Goal: Information Seeking & Learning: Learn about a topic

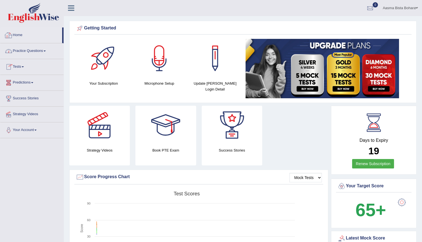
click at [23, 50] on link "Practice Questions" at bounding box center [31, 50] width 63 height 14
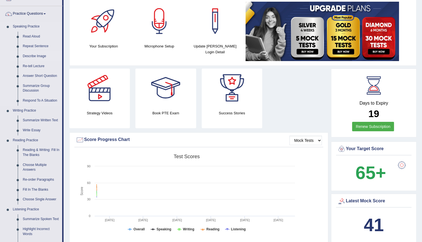
scroll to position [28, 0]
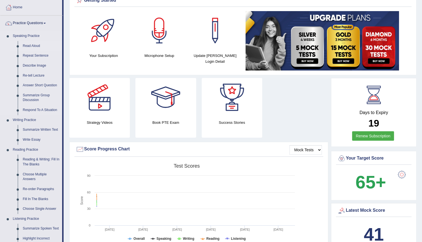
click at [39, 47] on link "Read Aloud" at bounding box center [41, 46] width 42 height 10
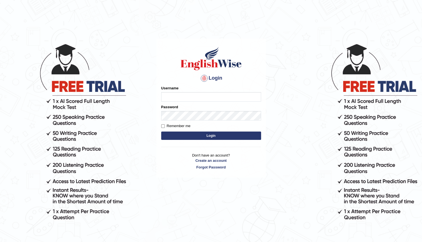
click at [166, 96] on input "Username" at bounding box center [211, 96] width 100 height 9
type input "Shani221"
click at [180, 194] on div "Login Please fix the following errors: Username Shani221 Password Remember me L…" at bounding box center [211, 142] width 111 height 242
click at [214, 133] on button "Login" at bounding box center [211, 135] width 100 height 8
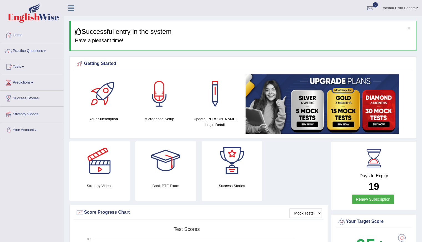
click at [20, 40] on link "Home" at bounding box center [31, 34] width 63 height 14
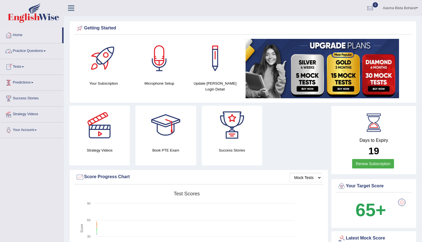
click at [29, 48] on link "Practice Questions" at bounding box center [31, 50] width 63 height 14
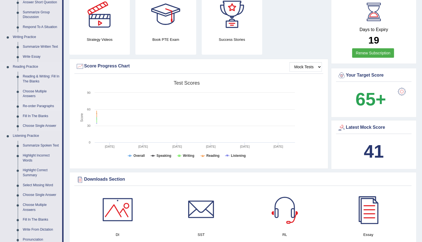
scroll to position [111, 0]
click at [37, 117] on link "Fill In The Blanks" at bounding box center [41, 116] width 42 height 10
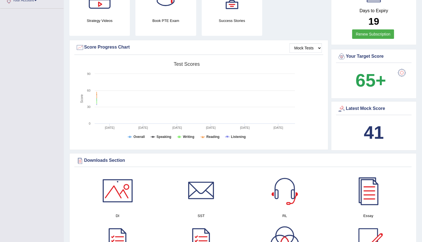
scroll to position [172, 0]
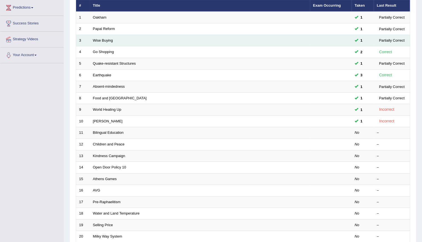
scroll to position [124, 0]
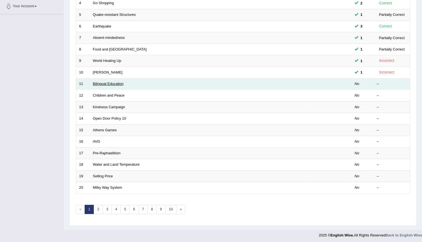
click at [96, 82] on link "Bilingual Education" at bounding box center [108, 84] width 31 height 4
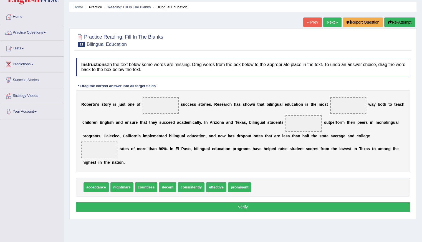
scroll to position [28, 0]
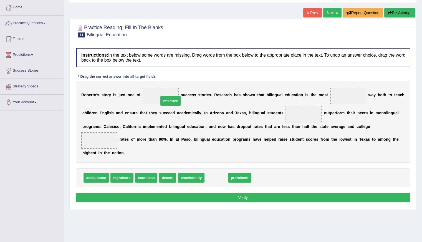
drag, startPoint x: 214, startPoint y: 178, endPoint x: 168, endPoint y: 101, distance: 89.4
drag, startPoint x: 221, startPoint y: 177, endPoint x: 348, endPoint y: 98, distance: 149.2
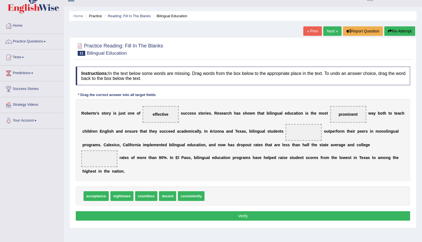
scroll to position [0, 0]
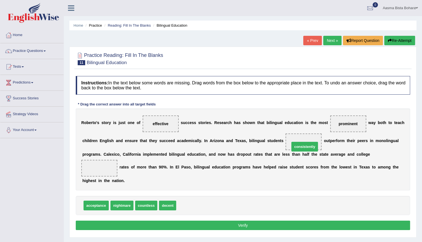
drag, startPoint x: 195, startPoint y: 207, endPoint x: 309, endPoint y: 148, distance: 127.8
drag, startPoint x: 168, startPoint y: 204, endPoint x: 102, endPoint y: 176, distance: 71.7
click at [223, 223] on button "Verify" at bounding box center [243, 225] width 334 height 9
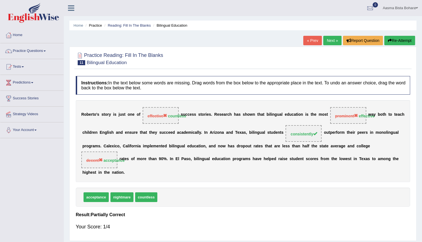
click at [31, 53] on link "Practice Questions" at bounding box center [31, 50] width 63 height 14
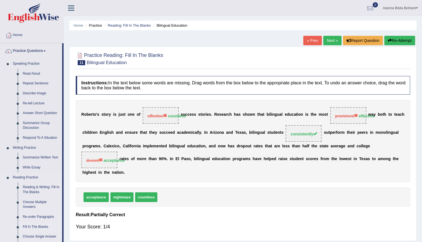
click at [34, 227] on link "Fill In The Blanks" at bounding box center [41, 227] width 42 height 10
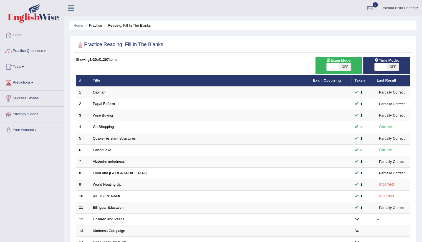
click at [393, 67] on span "OFF" at bounding box center [393, 67] width 12 height 8
checkbox input "true"
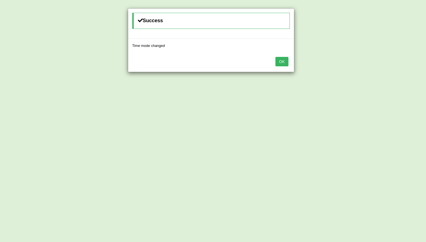
click at [284, 62] on button "OK" at bounding box center [281, 61] width 13 height 9
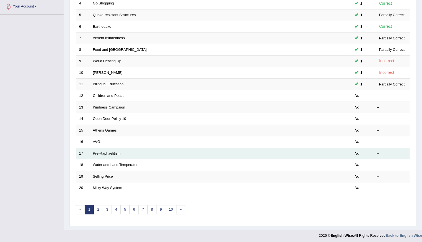
scroll to position [124, 0]
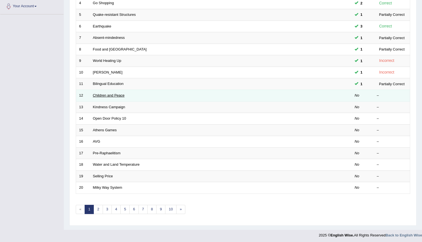
click at [100, 93] on link "Children and Peace" at bounding box center [109, 95] width 32 height 4
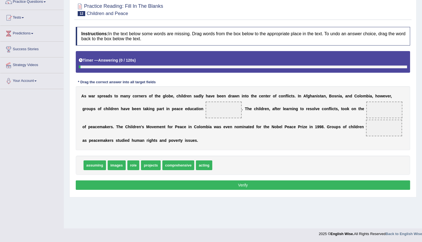
scroll to position [49, 0]
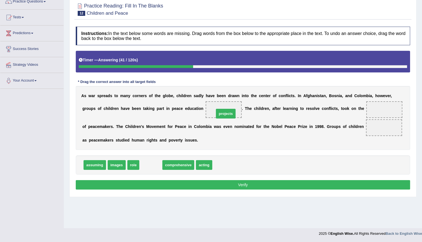
drag, startPoint x: 150, startPoint y: 166, endPoint x: 225, endPoint y: 114, distance: 90.8
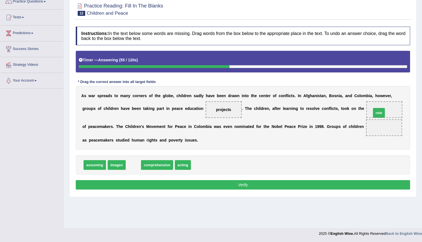
drag, startPoint x: 130, startPoint y: 164, endPoint x: 376, endPoint y: 111, distance: 250.9
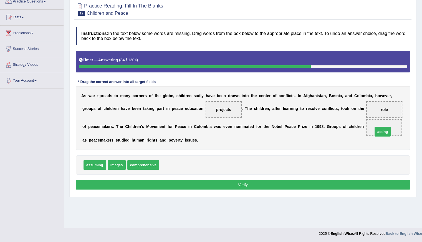
drag, startPoint x: 171, startPoint y: 165, endPoint x: 385, endPoint y: 132, distance: 216.1
click at [224, 181] on button "Verify" at bounding box center [243, 184] width 334 height 9
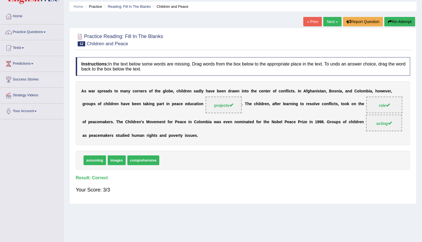
scroll to position [0, 0]
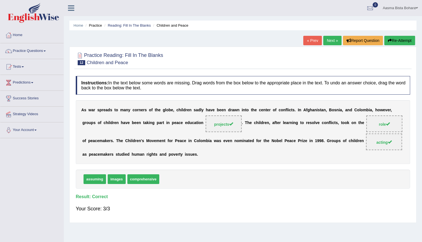
click at [328, 39] on link "Next »" at bounding box center [332, 40] width 18 height 9
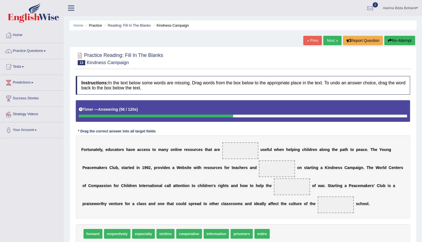
click at [402, 40] on button "Re-Attempt" at bounding box center [399, 40] width 31 height 9
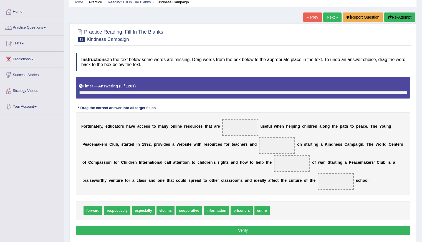
scroll to position [49, 0]
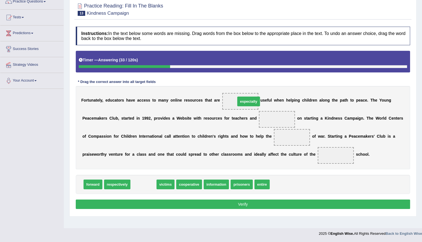
drag, startPoint x: 142, startPoint y: 183, endPoint x: 242, endPoint y: 101, distance: 129.3
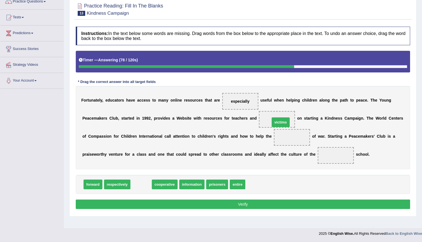
drag, startPoint x: 139, startPoint y: 185, endPoint x: 278, endPoint y: 123, distance: 152.7
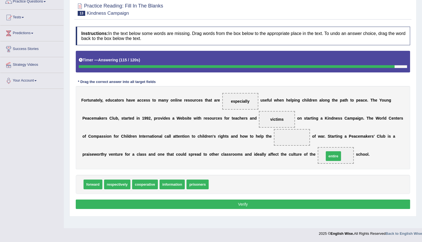
drag, startPoint x: 217, startPoint y: 186, endPoint x: 335, endPoint y: 157, distance: 121.0
drag, startPoint x: 192, startPoint y: 184, endPoint x: 279, endPoint y: 136, distance: 99.7
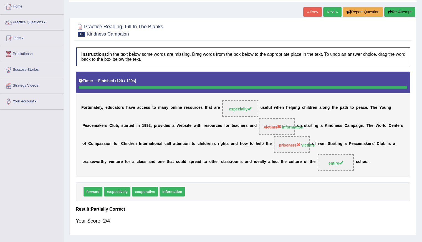
scroll to position [0, 0]
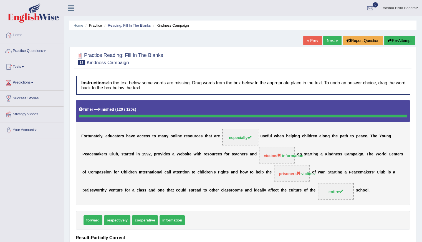
click at [333, 42] on link "Next »" at bounding box center [332, 40] width 18 height 9
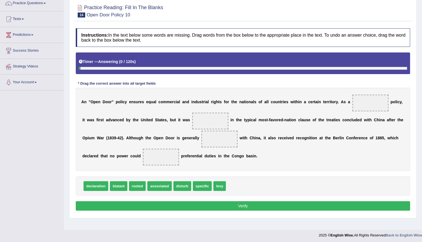
scroll to position [49, 0]
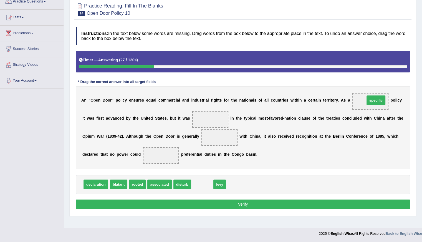
drag, startPoint x: 202, startPoint y: 186, endPoint x: 376, endPoint y: 102, distance: 192.9
drag, startPoint x: 196, startPoint y: 188, endPoint x: 206, endPoint y: 123, distance: 65.7
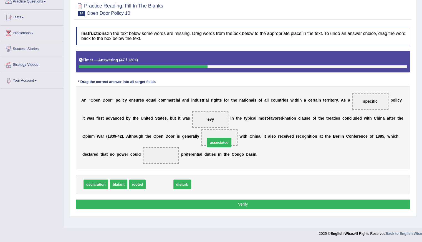
drag, startPoint x: 160, startPoint y: 186, endPoint x: 220, endPoint y: 143, distance: 73.0
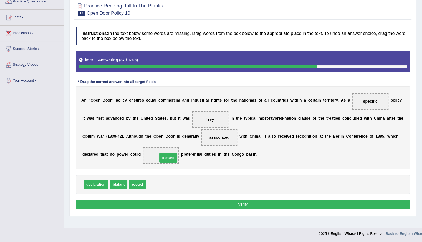
drag, startPoint x: 151, startPoint y: 184, endPoint x: 163, endPoint y: 158, distance: 29.2
click at [237, 201] on button "Verify" at bounding box center [243, 203] width 334 height 9
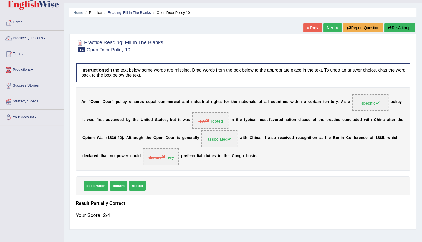
scroll to position [0, 0]
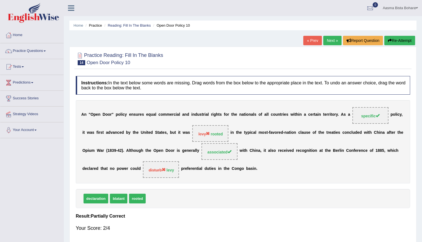
click at [330, 38] on link "Next »" at bounding box center [332, 40] width 18 height 9
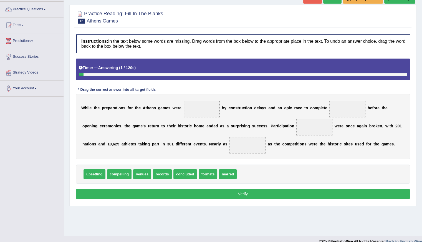
scroll to position [49, 0]
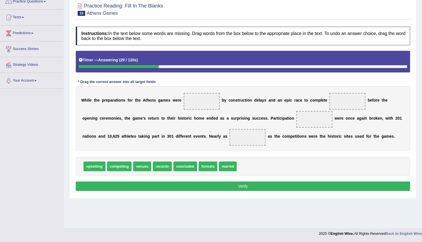
drag, startPoint x: 187, startPoint y: 168, endPoint x: 193, endPoint y: 120, distance: 47.9
click at [191, 161] on span "concluded" at bounding box center [185, 166] width 24 height 10
drag, startPoint x: 184, startPoint y: 161, endPoint x: 195, endPoint y: 97, distance: 65.6
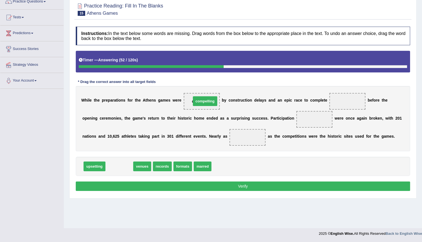
drag, startPoint x: 124, startPoint y: 168, endPoint x: 210, endPoint y: 103, distance: 107.5
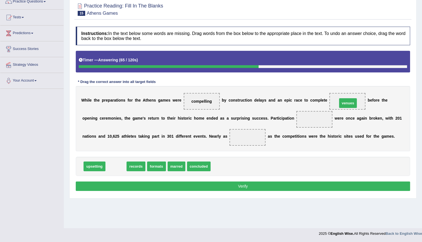
drag, startPoint x: 114, startPoint y: 167, endPoint x: 346, endPoint y: 104, distance: 240.3
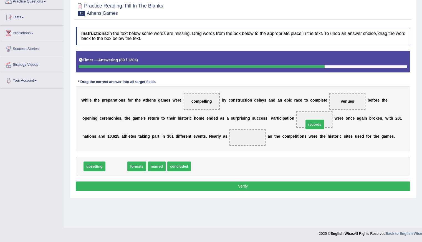
drag, startPoint x: 116, startPoint y: 169, endPoint x: 314, endPoint y: 127, distance: 202.7
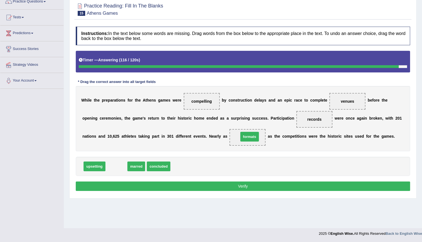
drag, startPoint x: 115, startPoint y: 165, endPoint x: 248, endPoint y: 136, distance: 136.4
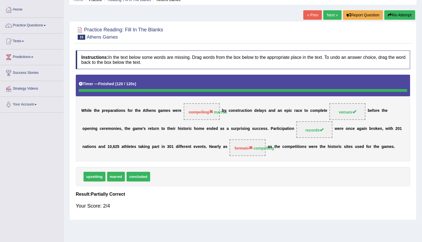
scroll to position [0, 0]
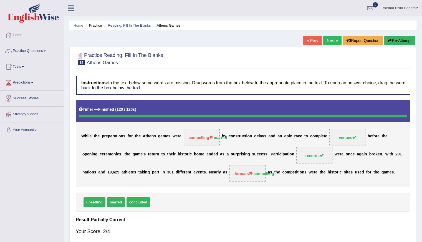
click at [330, 40] on link "Next »" at bounding box center [332, 40] width 18 height 9
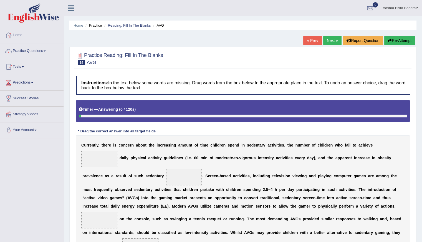
scroll to position [83, 0]
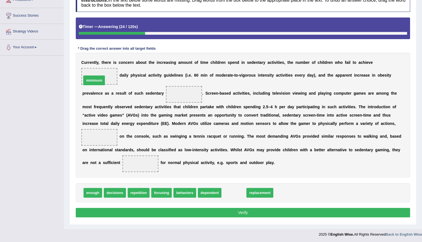
drag, startPoint x: 232, startPoint y: 193, endPoint x: 93, endPoint y: 80, distance: 179.5
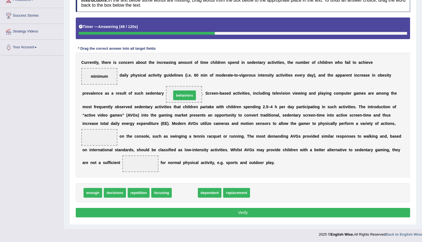
drag, startPoint x: 187, startPoint y: 192, endPoint x: 186, endPoint y: 95, distance: 97.1
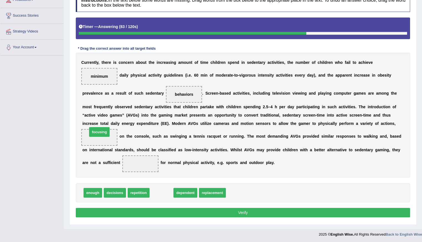
drag, startPoint x: 161, startPoint y: 192, endPoint x: 99, endPoint y: 131, distance: 86.9
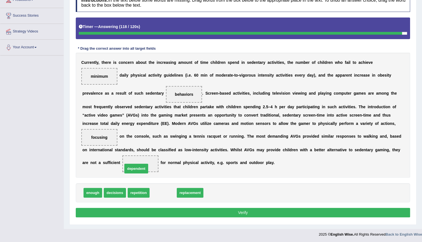
drag, startPoint x: 164, startPoint y: 191, endPoint x: 138, endPoint y: 167, distance: 35.5
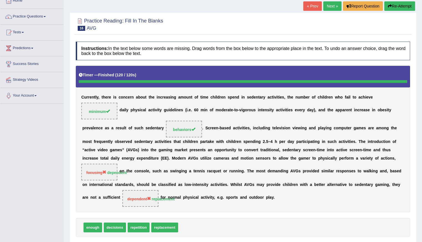
scroll to position [0, 0]
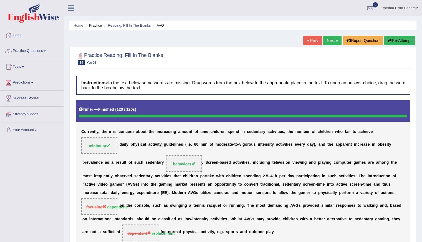
click at [327, 38] on link "Next »" at bounding box center [332, 40] width 18 height 9
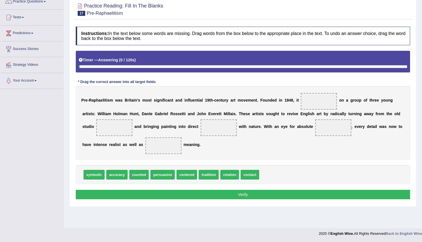
scroll to position [49, 0]
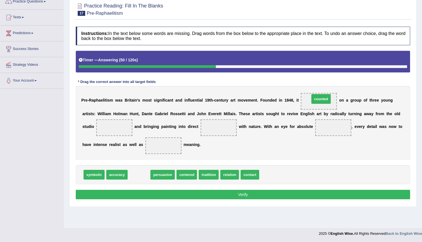
drag, startPoint x: 136, startPoint y: 174, endPoint x: 318, endPoint y: 99, distance: 197.0
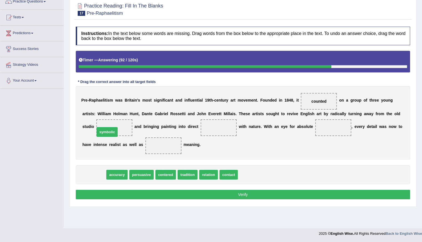
drag, startPoint x: 96, startPoint y: 173, endPoint x: 109, endPoint y: 130, distance: 44.9
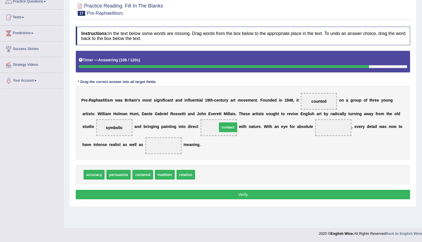
drag, startPoint x: 205, startPoint y: 175, endPoint x: 223, endPoint y: 128, distance: 50.6
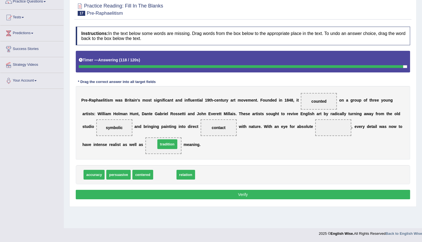
drag, startPoint x: 164, startPoint y: 173, endPoint x: 166, endPoint y: 141, distance: 32.8
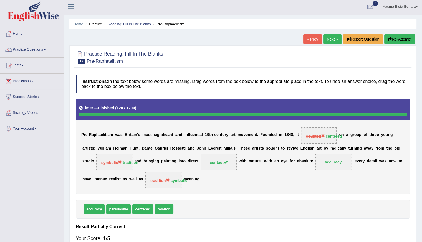
scroll to position [0, 0]
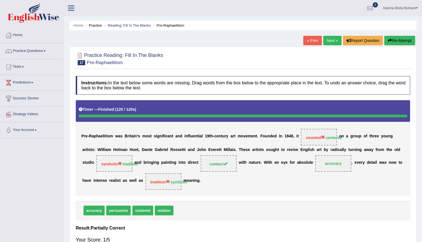
click at [332, 42] on link "Next »" at bounding box center [332, 40] width 18 height 9
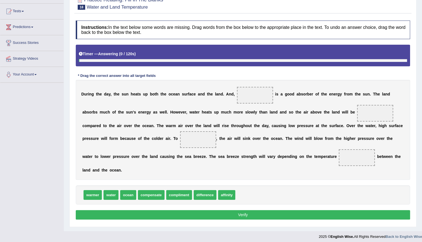
scroll to position [58, 0]
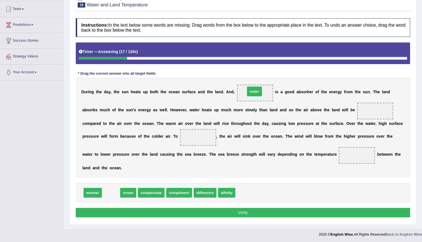
drag, startPoint x: 106, startPoint y: 192, endPoint x: 249, endPoint y: 91, distance: 175.5
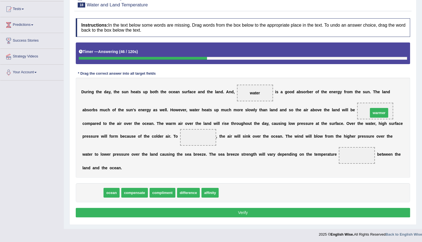
drag, startPoint x: 88, startPoint y: 195, endPoint x: 374, endPoint y: 115, distance: 297.2
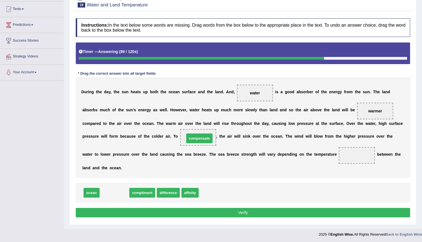
drag, startPoint x: 117, startPoint y: 188, endPoint x: 203, endPoint y: 136, distance: 100.2
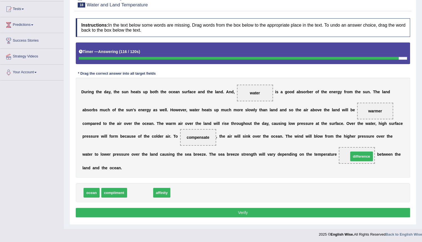
drag, startPoint x: 138, startPoint y: 193, endPoint x: 359, endPoint y: 157, distance: 224.3
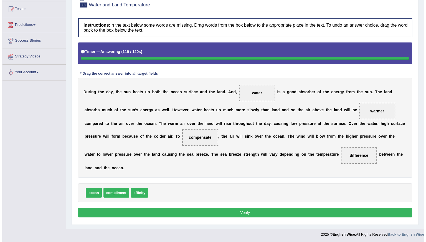
scroll to position [49, 0]
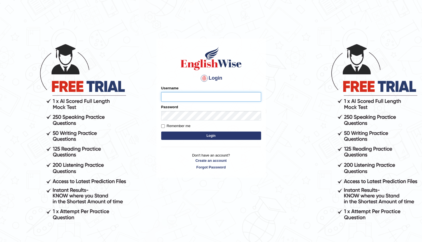
click at [168, 97] on input "Username" at bounding box center [211, 96] width 100 height 9
click at [150, 104] on body "Login Please fix the following errors: Username Password Remember me Login Don'…" at bounding box center [211, 142] width 422 height 242
click at [177, 98] on input "Username" at bounding box center [211, 96] width 100 height 9
type input "Shani221"
click at [184, 170] on div "Login Please fix the following errors: Username Shani221 Password Remember me L…" at bounding box center [210, 108] width 109 height 139
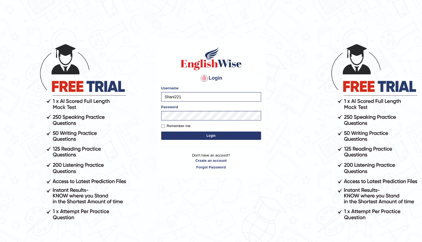
click at [206, 135] on button "Login" at bounding box center [211, 135] width 100 height 8
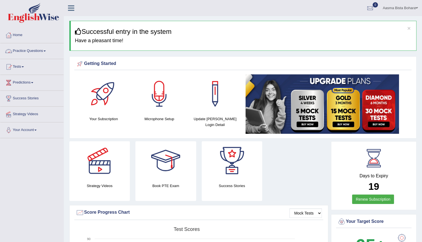
click at [29, 51] on link "Practice Questions" at bounding box center [31, 50] width 63 height 14
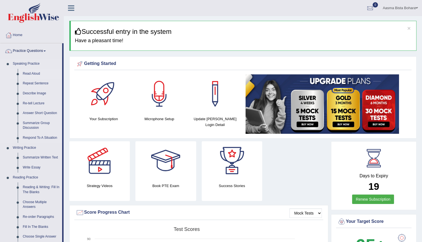
click at [33, 73] on link "Read Aloud" at bounding box center [41, 74] width 42 height 10
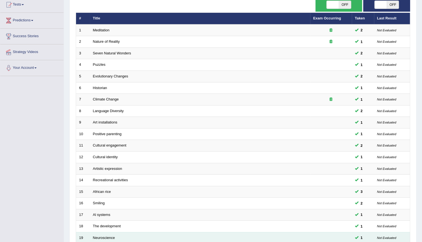
scroll to position [124, 0]
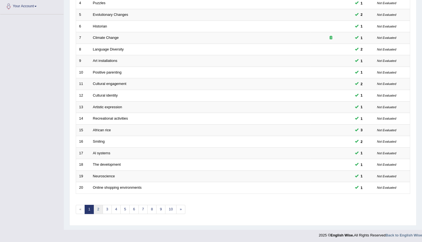
click at [97, 211] on link "2" at bounding box center [97, 209] width 9 height 9
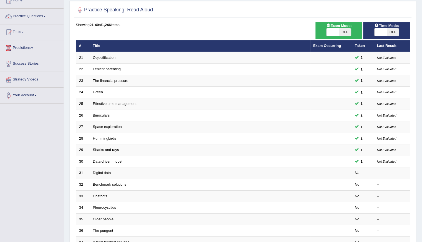
scroll to position [111, 0]
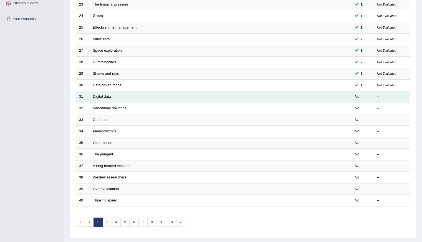
click at [93, 95] on link "Digital data" at bounding box center [102, 96] width 18 height 4
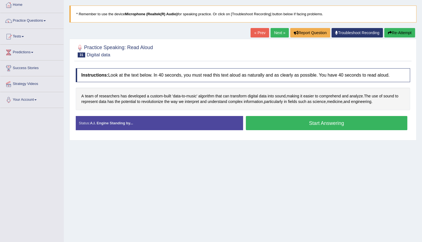
scroll to position [22, 0]
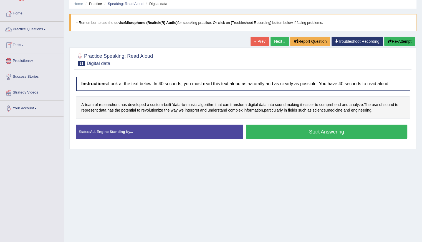
click at [41, 28] on link "Practice Questions" at bounding box center [31, 29] width 63 height 14
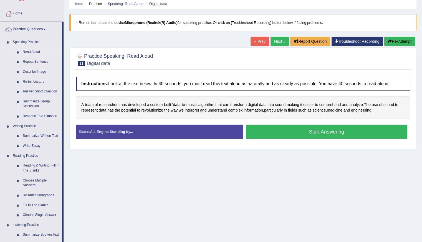
click at [40, 51] on link "Read Aloud" at bounding box center [41, 52] width 42 height 10
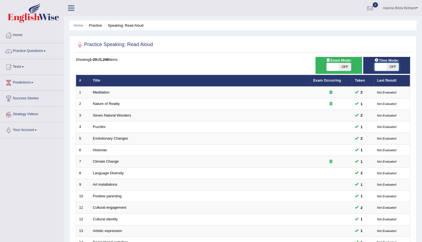
click at [386, 69] on span at bounding box center [380, 67] width 12 height 8
click at [395, 66] on span "OFF" at bounding box center [393, 67] width 12 height 8
checkbox input "true"
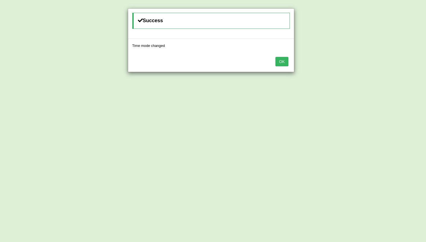
click at [288, 64] on div "OK" at bounding box center [211, 61] width 166 height 19
click at [282, 61] on button "OK" at bounding box center [281, 61] width 13 height 9
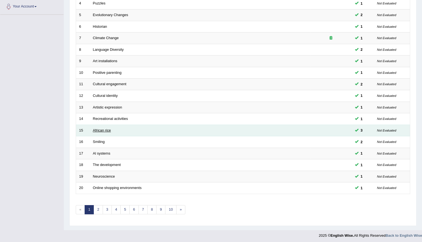
scroll to position [124, 0]
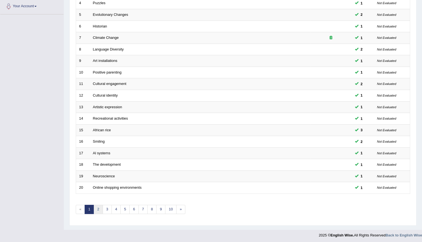
click at [98, 208] on link "2" at bounding box center [97, 209] width 9 height 9
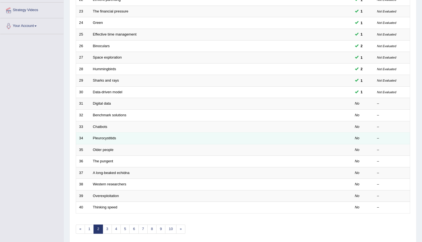
scroll to position [111, 0]
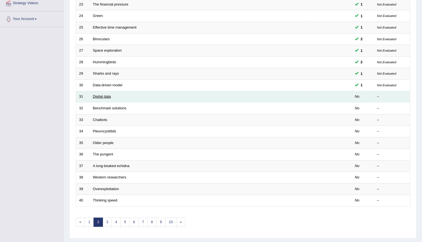
click at [101, 97] on link "Digital data" at bounding box center [102, 96] width 18 height 4
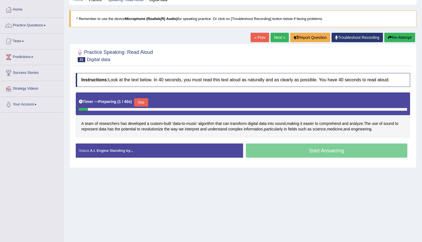
scroll to position [49, 0]
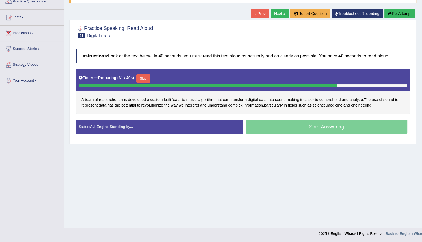
click at [141, 76] on button "Skip" at bounding box center [143, 78] width 14 height 8
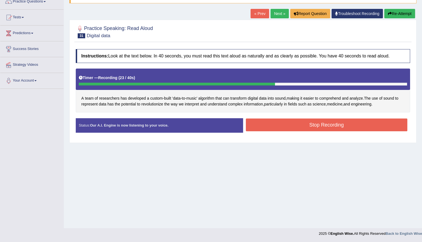
click at [292, 124] on button "Stop Recording" at bounding box center [327, 124] width 162 height 13
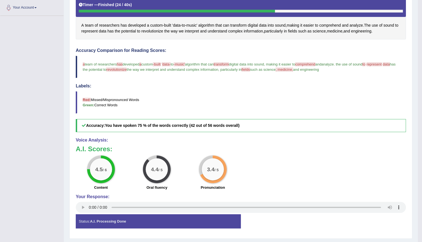
scroll to position [133, 0]
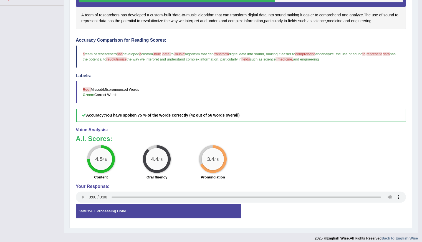
click at [11, 140] on div "Toggle navigation Home Practice Questions Speaking Practice Read Aloud Repeat S…" at bounding box center [209, 55] width 418 height 376
click at [7, 115] on div "Toggle navigation Home Practice Questions Speaking Practice Read Aloud Repeat S…" at bounding box center [209, 55] width 418 height 376
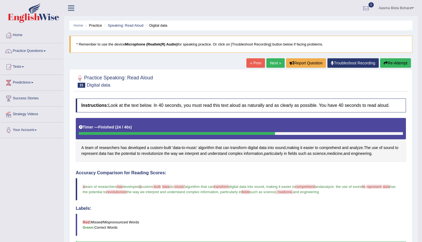
click at [394, 61] on button "Re-Attempt" at bounding box center [395, 62] width 31 height 9
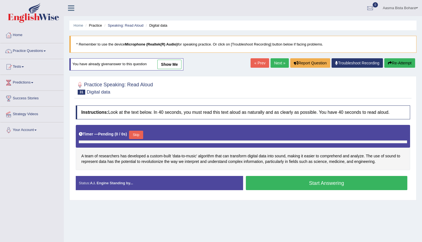
click at [279, 61] on link "Next »" at bounding box center [279, 62] width 18 height 9
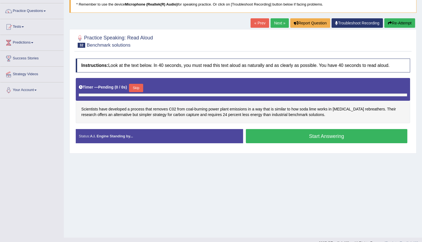
scroll to position [49, 0]
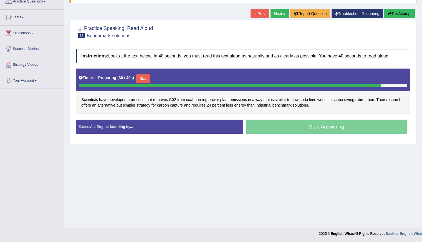
click at [142, 79] on button "Skip" at bounding box center [143, 78] width 14 height 8
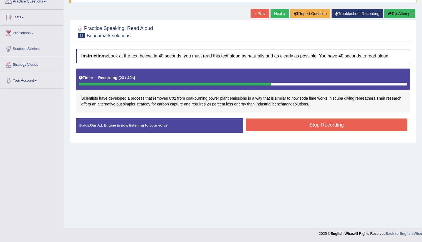
click at [325, 123] on button "Stop Recording" at bounding box center [327, 124] width 162 height 13
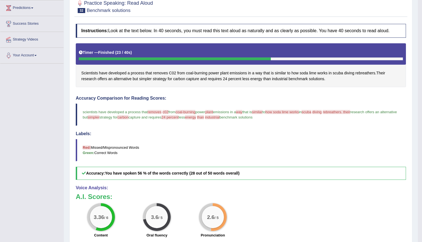
scroll to position [53, 0]
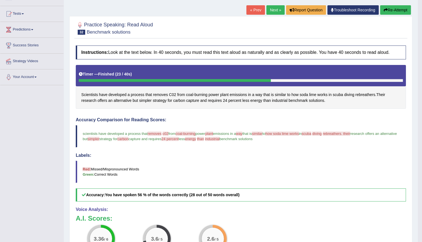
click at [273, 9] on link "Next »" at bounding box center [275, 9] width 18 height 9
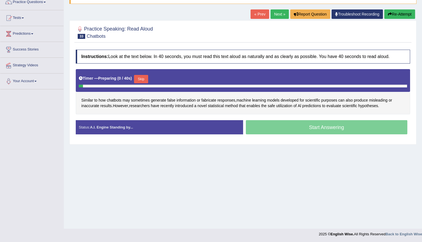
scroll to position [49, 0]
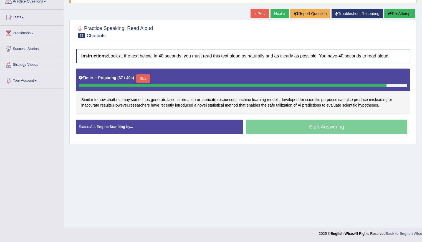
click at [145, 77] on button "Skip" at bounding box center [143, 78] width 14 height 8
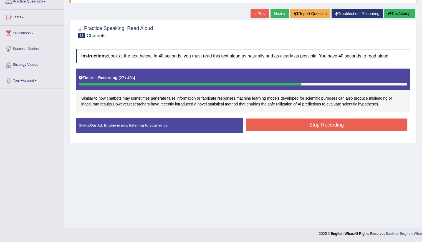
click at [283, 126] on button "Stop Recording" at bounding box center [327, 124] width 162 height 13
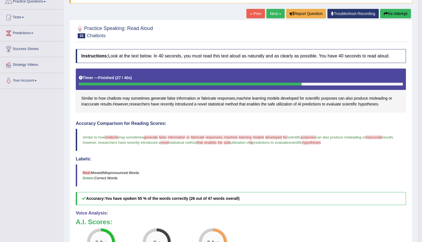
scroll to position [105, 0]
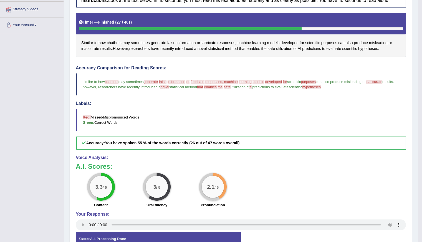
click at [42, 175] on div "Toggle navigation Home Practice Questions Speaking Practice Read Aloud Repeat S…" at bounding box center [209, 83] width 418 height 376
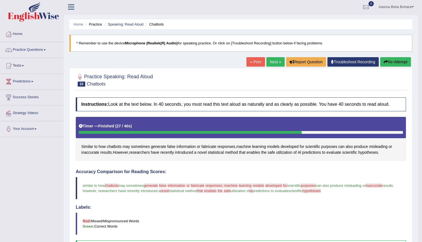
scroll to position [0, 0]
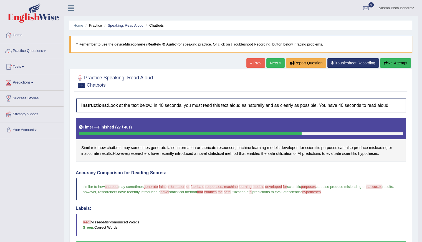
click at [273, 64] on link "Next »" at bounding box center [275, 62] width 18 height 9
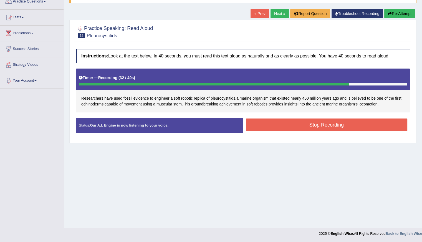
click at [402, 13] on button "Re-Attempt" at bounding box center [399, 13] width 31 height 9
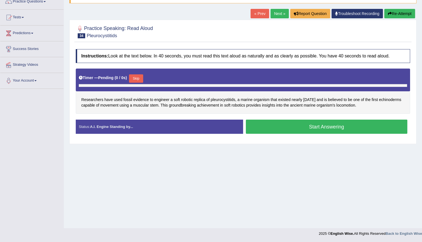
scroll to position [49, 0]
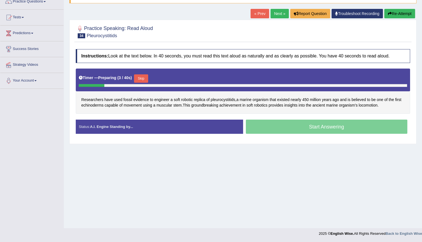
click at [142, 78] on button "Skip" at bounding box center [141, 78] width 14 height 8
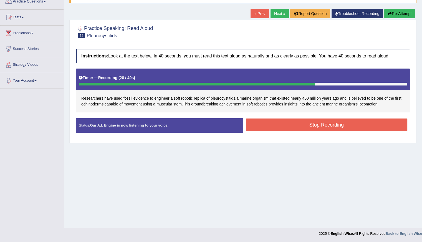
click at [290, 123] on button "Stop Recording" at bounding box center [327, 124] width 162 height 13
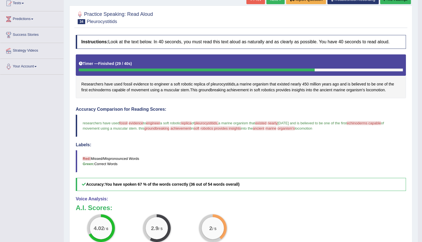
scroll to position [0, 0]
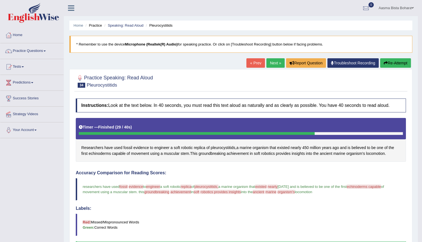
click at [269, 65] on link "Next »" at bounding box center [275, 62] width 18 height 9
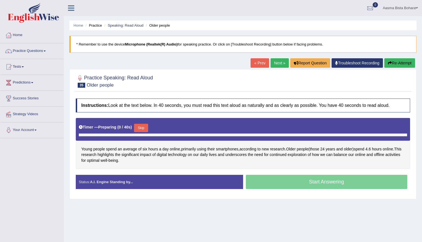
scroll to position [49, 0]
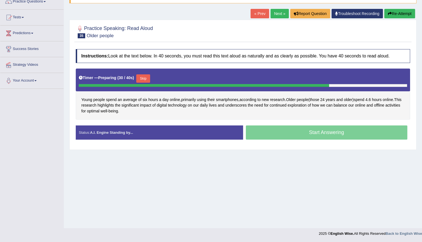
click at [144, 77] on button "Skip" at bounding box center [143, 78] width 14 height 8
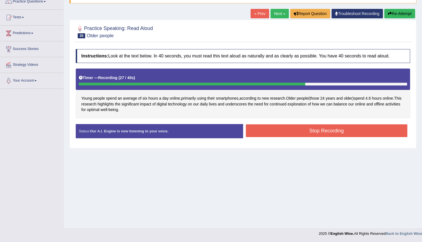
click at [286, 129] on button "Stop Recording" at bounding box center [327, 130] width 162 height 13
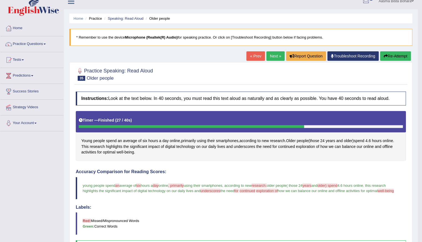
scroll to position [0, 0]
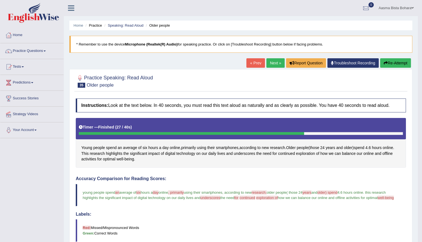
click at [272, 62] on link "Next »" at bounding box center [275, 62] width 18 height 9
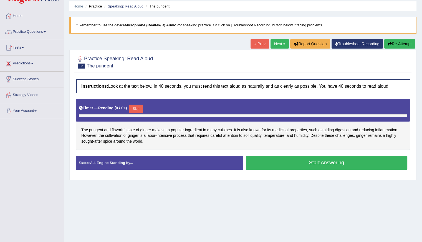
scroll to position [28, 0]
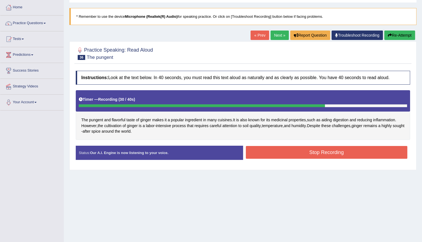
click at [274, 151] on button "Stop Recording" at bounding box center [327, 152] width 162 height 13
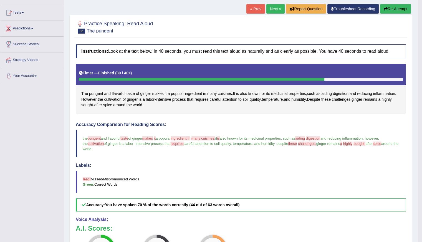
scroll to position [36, 0]
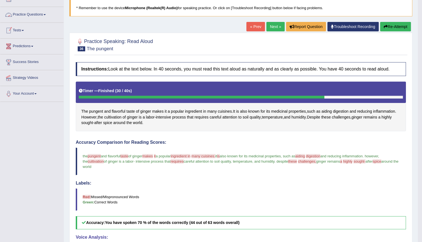
click at [40, 15] on link "Practice Questions" at bounding box center [31, 14] width 63 height 14
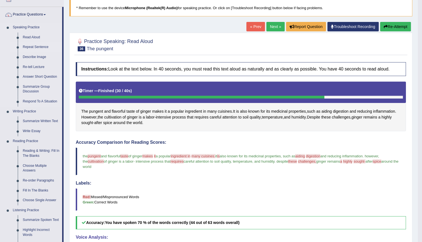
click at [37, 48] on link "Repeat Sentence" at bounding box center [41, 47] width 42 height 10
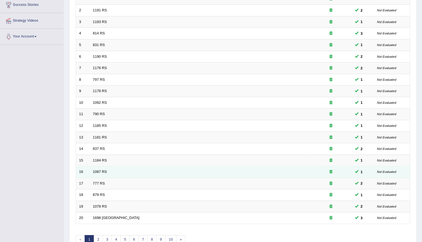
scroll to position [124, 0]
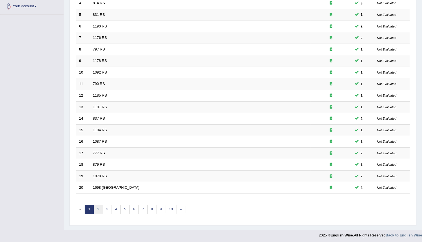
click at [97, 207] on link "2" at bounding box center [97, 209] width 9 height 9
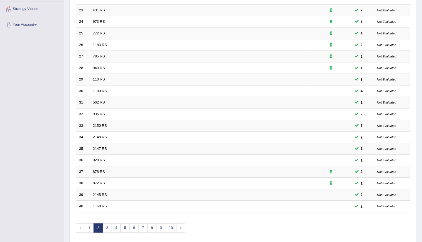
scroll to position [124, 0]
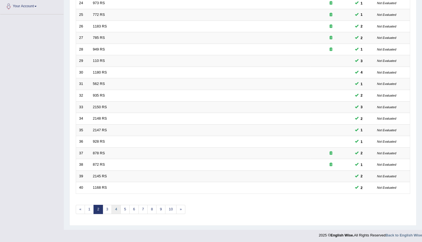
click at [116, 210] on link "4" at bounding box center [115, 209] width 9 height 9
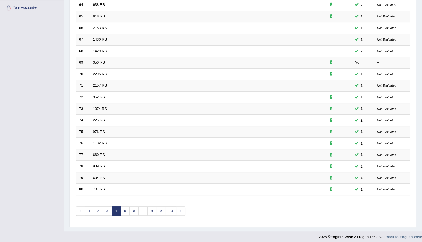
scroll to position [124, 0]
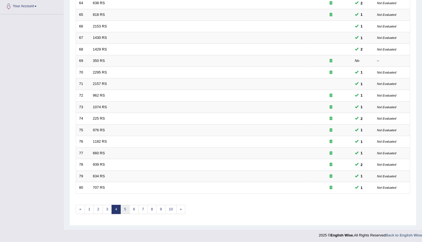
click at [124, 210] on link "5" at bounding box center [124, 209] width 9 height 9
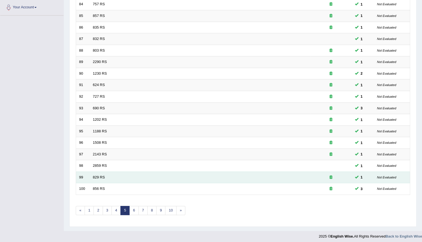
scroll to position [124, 0]
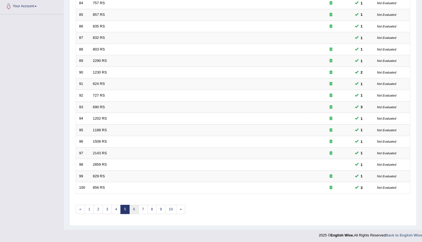
click at [131, 209] on link "6" at bounding box center [133, 209] width 9 height 9
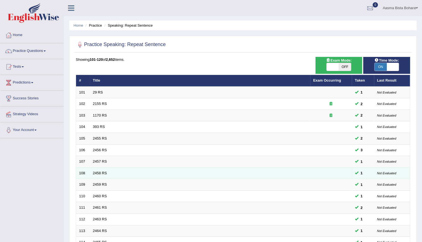
click at [97, 174] on td "2458 RS" at bounding box center [200, 173] width 220 height 12
click at [98, 171] on link "2458 RS" at bounding box center [100, 173] width 14 height 4
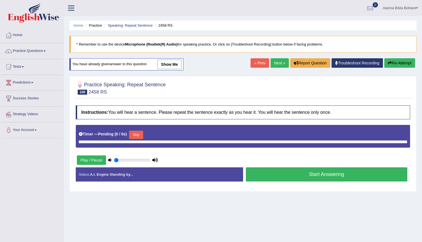
type input "0.95"
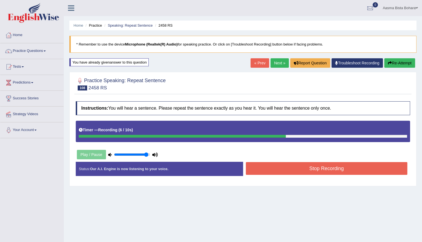
click at [393, 60] on button "Re-Attempt" at bounding box center [399, 62] width 31 height 9
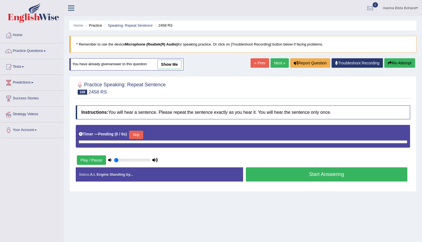
type input "0.95"
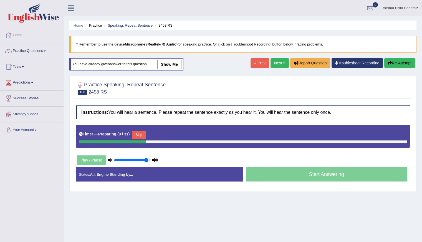
click at [168, 64] on link "show me" at bounding box center [169, 64] width 24 height 9
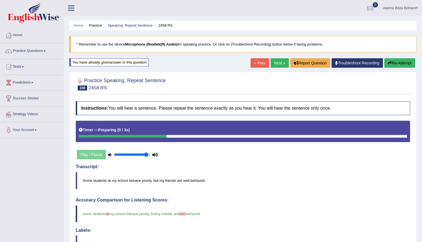
click at [90, 148] on div "Play / Pause" at bounding box center [117, 155] width 83 height 14
click at [23, 50] on link "Practice Questions" at bounding box center [31, 50] width 63 height 14
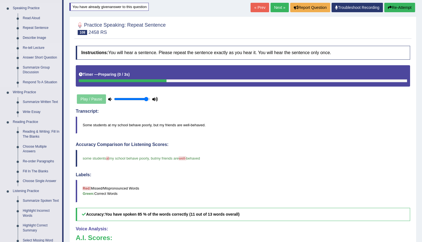
scroll to position [55, 0]
click at [33, 28] on link "Repeat Sentence" at bounding box center [41, 28] width 42 height 10
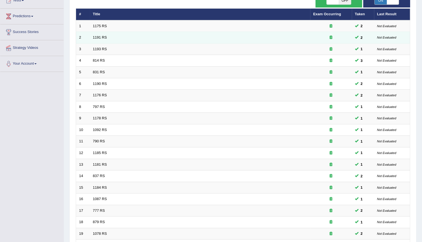
scroll to position [124, 0]
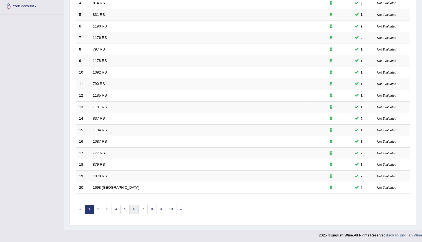
click at [131, 207] on link "6" at bounding box center [133, 209] width 9 height 9
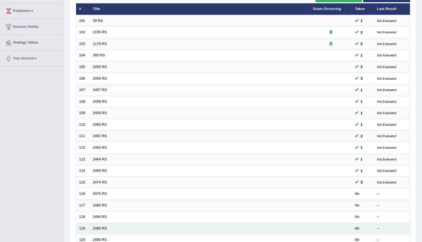
scroll to position [124, 0]
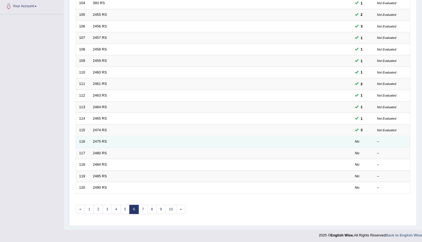
click at [136, 140] on td "2475 RS" at bounding box center [200, 142] width 220 height 12
click at [101, 140] on link "2475 RS" at bounding box center [100, 141] width 14 height 4
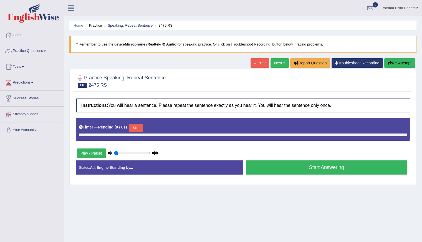
type input "0.95"
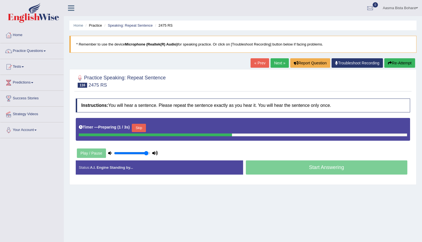
click at [137, 126] on button "Skip" at bounding box center [139, 128] width 14 height 8
click at [162, 127] on button "Skip" at bounding box center [163, 128] width 14 height 8
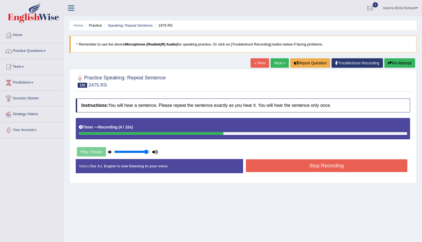
click at [288, 166] on button "Stop Recording" at bounding box center [327, 165] width 162 height 13
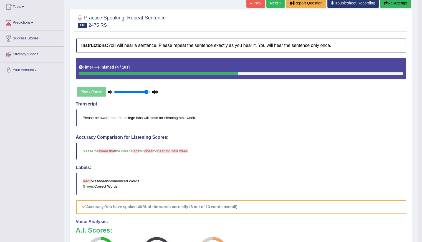
scroll to position [28, 0]
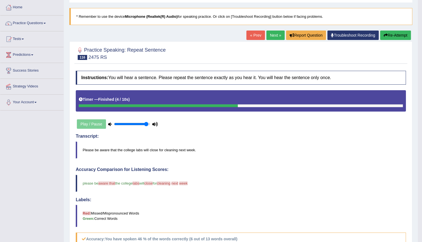
click at [274, 34] on link "Next »" at bounding box center [275, 35] width 18 height 9
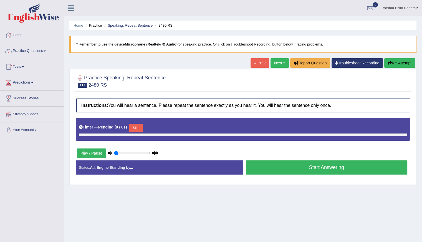
type input "0.95"
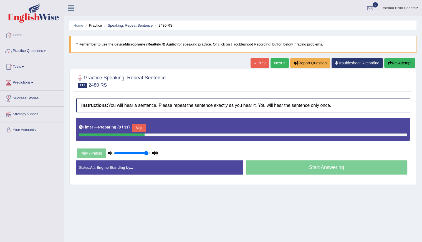
click at [142, 126] on button "Skip" at bounding box center [139, 128] width 14 height 8
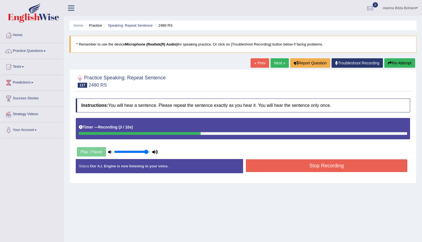
click at [264, 166] on button "Stop Recording" at bounding box center [327, 165] width 162 height 13
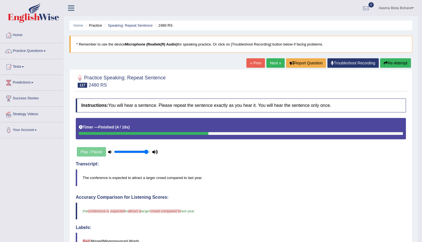
click at [394, 64] on button "Re-Attempt" at bounding box center [395, 62] width 31 height 9
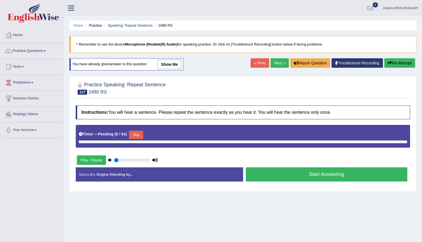
type input "0.95"
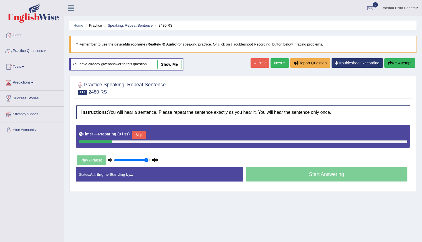
click at [141, 133] on button "Skip" at bounding box center [139, 135] width 14 height 8
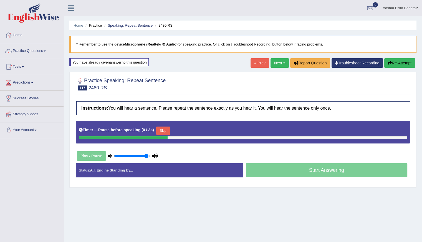
click at [160, 129] on button "Skip" at bounding box center [163, 130] width 14 height 8
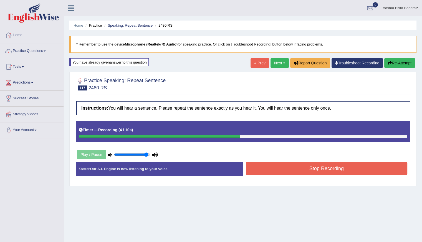
click at [285, 167] on button "Stop Recording" at bounding box center [327, 168] width 162 height 13
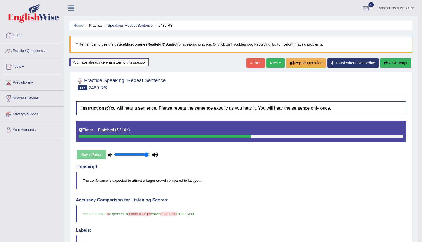
click at [273, 62] on link "Next »" at bounding box center [275, 62] width 18 height 9
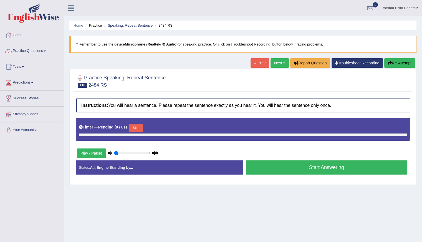
type input "0.95"
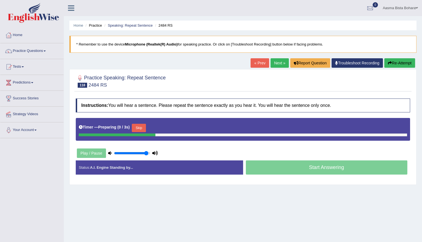
click at [137, 126] on button "Skip" at bounding box center [139, 128] width 14 height 8
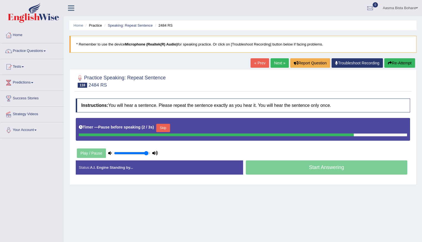
click at [164, 126] on button "Skip" at bounding box center [163, 128] width 14 height 8
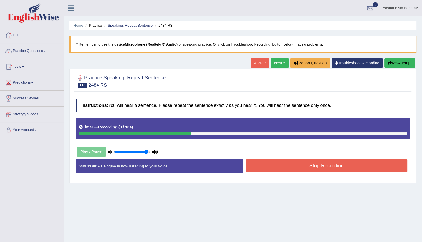
click at [278, 163] on button "Stop Recording" at bounding box center [327, 165] width 162 height 13
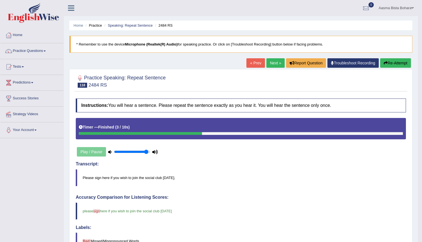
click at [273, 61] on link "Next »" at bounding box center [275, 62] width 18 height 9
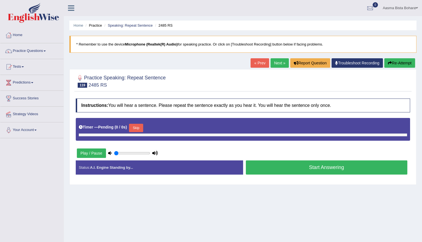
type input "0.95"
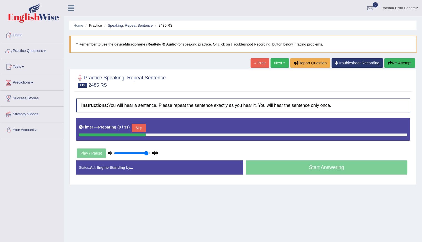
click at [141, 127] on button "Skip" at bounding box center [139, 128] width 14 height 8
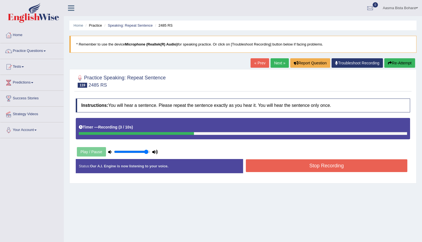
click at [278, 164] on button "Stop Recording" at bounding box center [327, 165] width 162 height 13
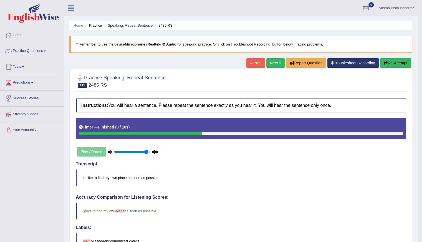
click at [268, 60] on link "Next »" at bounding box center [275, 62] width 18 height 9
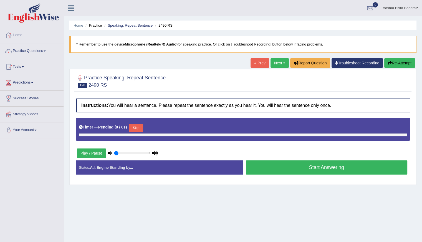
type input "0.95"
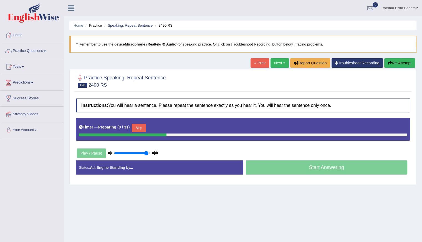
click at [139, 125] on button "Skip" at bounding box center [139, 128] width 14 height 8
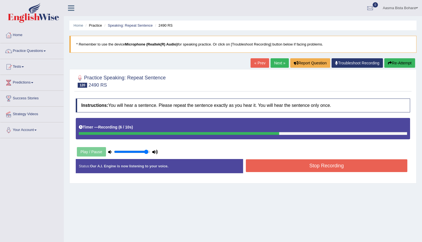
click at [397, 62] on button "Re-Attempt" at bounding box center [399, 62] width 31 height 9
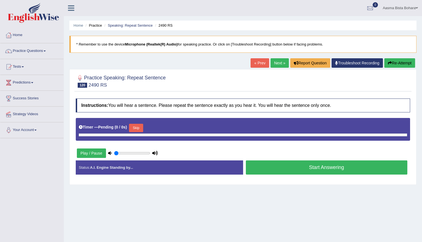
type input "0.95"
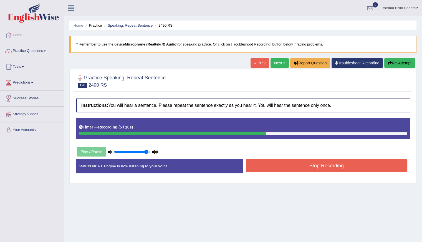
click at [397, 62] on button "Re-Attempt" at bounding box center [399, 62] width 31 height 9
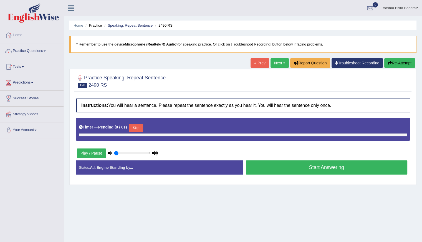
type input "0.95"
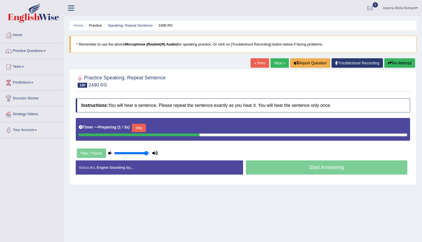
click at [139, 130] on button "Skip" at bounding box center [139, 128] width 14 height 8
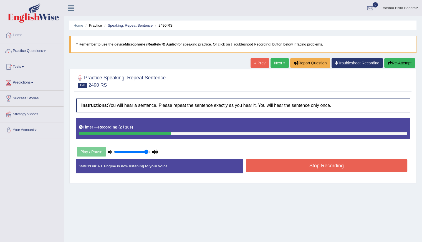
click at [396, 66] on button "Re-Attempt" at bounding box center [399, 62] width 31 height 9
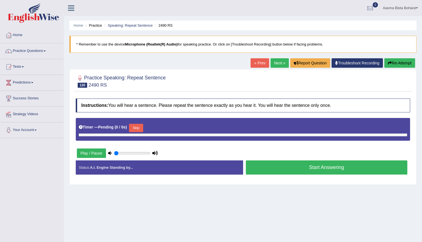
type input "0.95"
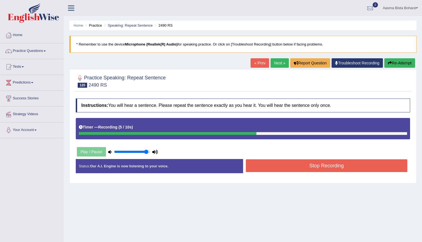
click at [298, 169] on button "Stop Recording" at bounding box center [327, 165] width 162 height 13
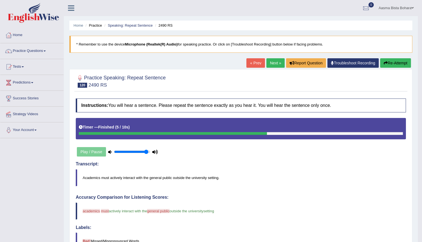
click at [273, 62] on link "Next »" at bounding box center [275, 62] width 18 height 9
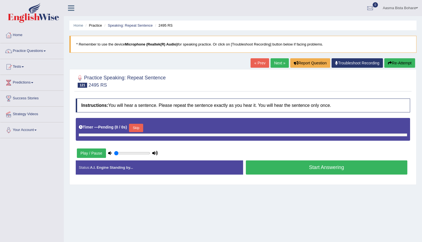
type input "0.95"
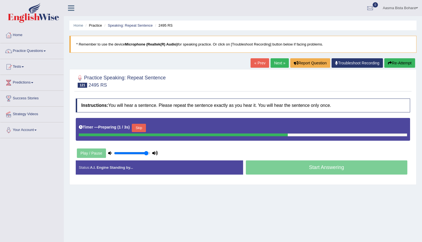
click at [139, 126] on button "Skip" at bounding box center [139, 128] width 14 height 8
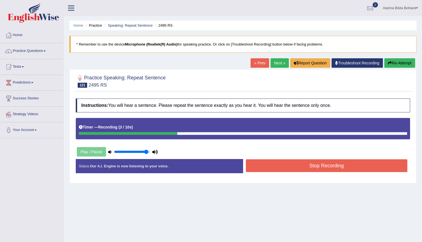
click at [400, 62] on button "Re-Attempt" at bounding box center [399, 62] width 31 height 9
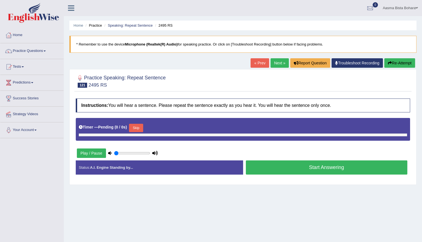
type input "0.95"
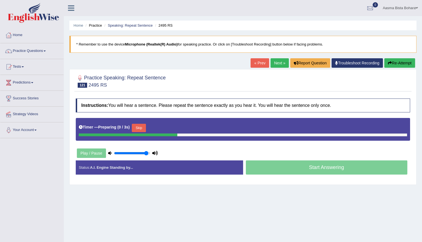
click at [140, 127] on button "Skip" at bounding box center [139, 128] width 14 height 8
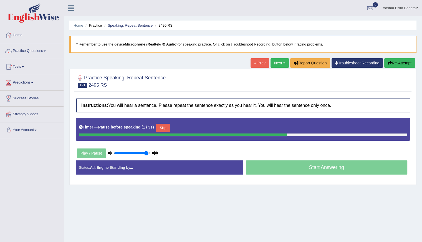
click at [163, 128] on button "Skip" at bounding box center [163, 128] width 14 height 8
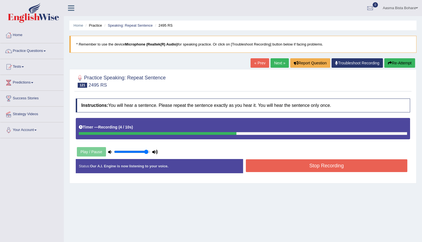
click at [399, 62] on button "Re-Attempt" at bounding box center [399, 62] width 31 height 9
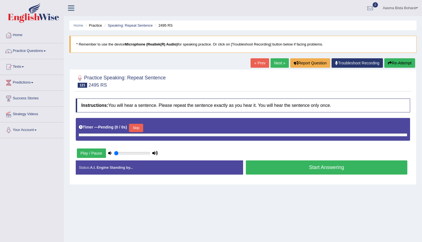
type input "0.95"
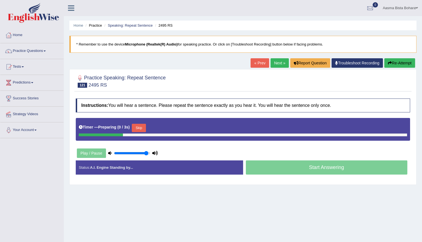
click at [136, 124] on button "Skip" at bounding box center [139, 128] width 14 height 8
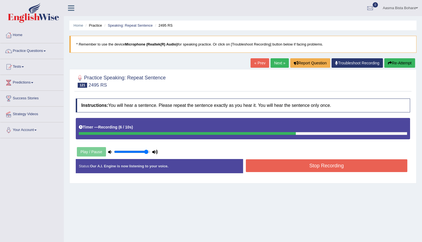
click at [274, 167] on button "Stop Recording" at bounding box center [327, 165] width 162 height 13
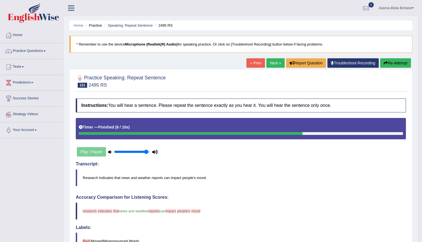
click at [396, 61] on button "Re-Attempt" at bounding box center [395, 62] width 31 height 9
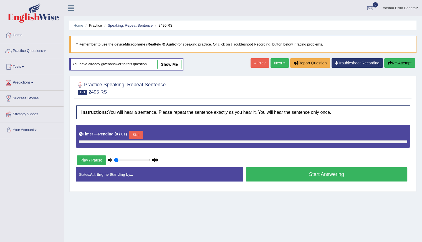
type input "0.95"
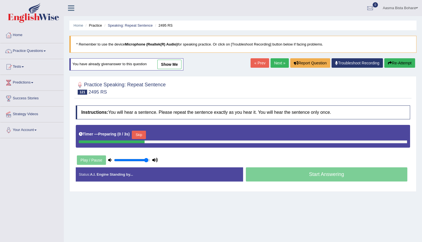
click at [143, 134] on button "Skip" at bounding box center [139, 135] width 14 height 8
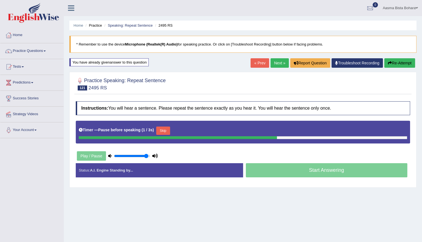
click at [162, 130] on button "Skip" at bounding box center [163, 130] width 14 height 8
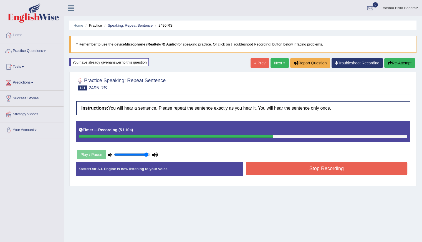
click at [277, 172] on button "Stop Recording" at bounding box center [327, 168] width 162 height 13
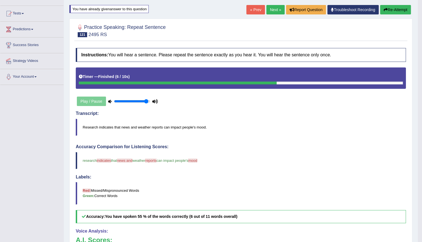
scroll to position [19, 0]
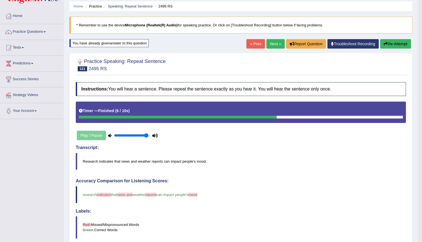
click at [271, 40] on link "Next »" at bounding box center [275, 43] width 18 height 9
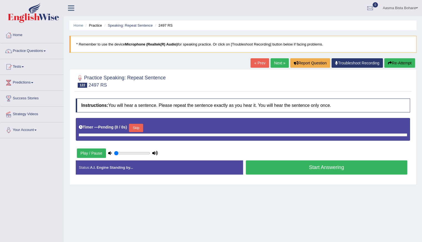
type input "0.95"
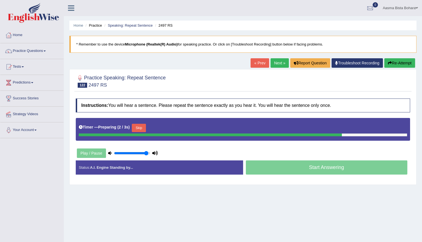
click at [137, 126] on button "Skip" at bounding box center [139, 128] width 14 height 8
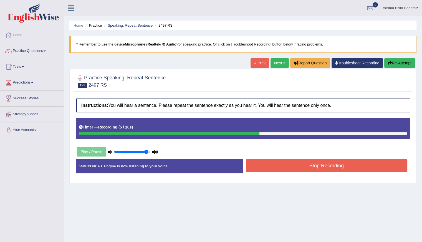
click at [261, 163] on button "Stop Recording" at bounding box center [327, 165] width 162 height 13
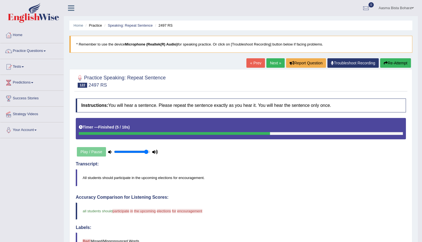
click at [395, 60] on button "Re-Attempt" at bounding box center [395, 62] width 31 height 9
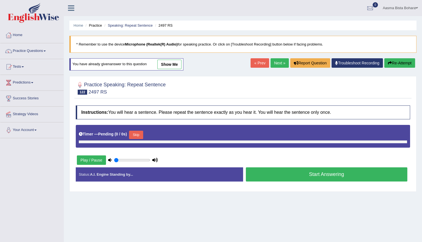
type input "0.95"
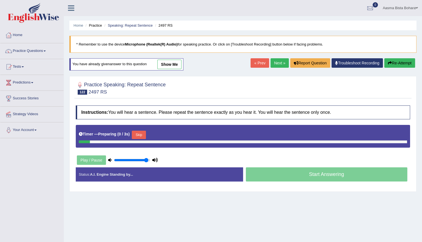
click at [140, 132] on button "Skip" at bounding box center [139, 135] width 14 height 8
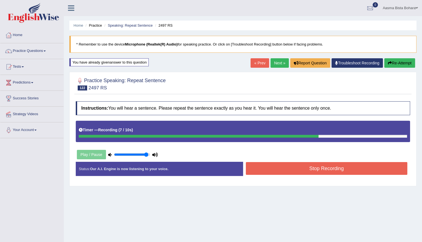
click at [290, 170] on button "Stop Recording" at bounding box center [327, 168] width 162 height 13
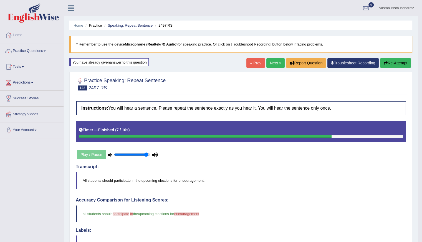
click at [274, 64] on link "Next »" at bounding box center [275, 62] width 18 height 9
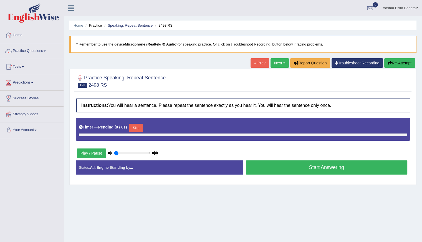
type input "0.95"
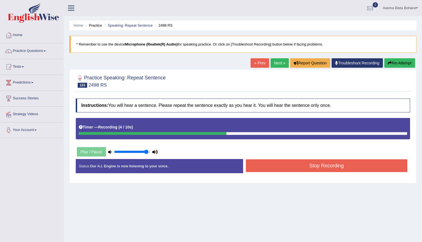
click at [286, 166] on button "Stop Recording" at bounding box center [327, 165] width 162 height 13
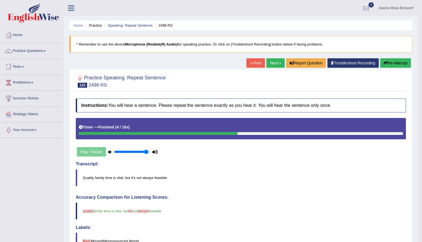
click at [275, 61] on link "Next »" at bounding box center [275, 62] width 18 height 9
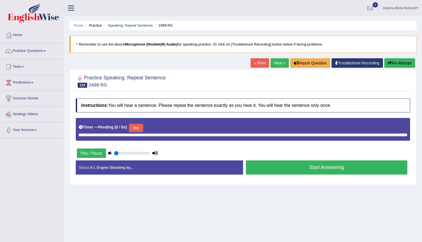
type input "0.95"
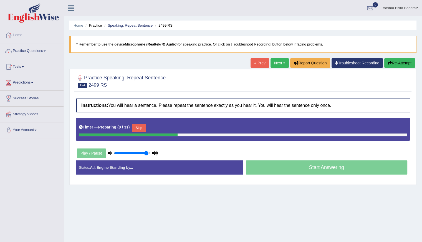
click at [140, 124] on button "Skip" at bounding box center [139, 128] width 14 height 8
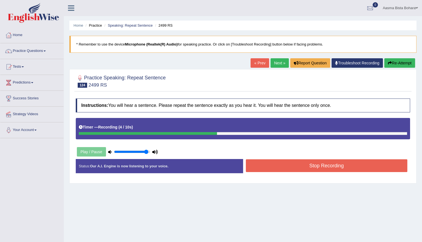
click at [402, 60] on button "Re-Attempt" at bounding box center [399, 62] width 31 height 9
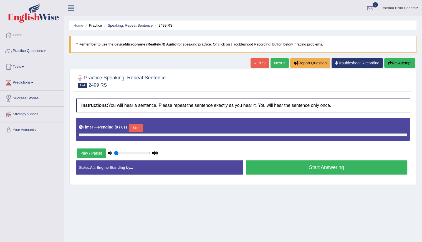
type input "0.95"
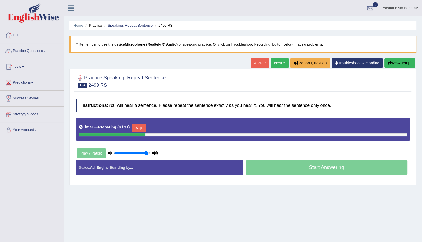
click at [143, 126] on button "Skip" at bounding box center [139, 128] width 14 height 8
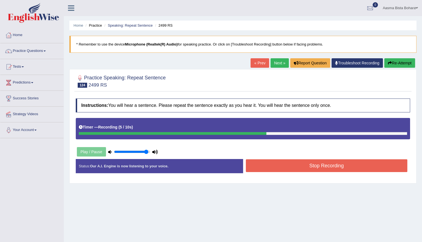
click at [394, 61] on button "Re-Attempt" at bounding box center [399, 62] width 31 height 9
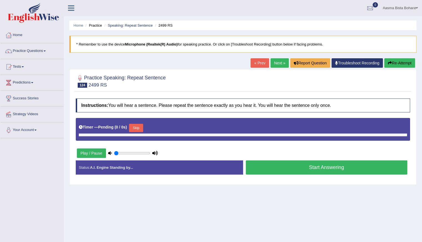
type input "0.95"
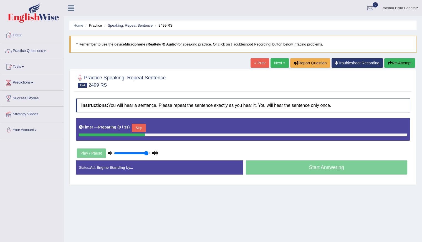
click at [139, 125] on button "Skip" at bounding box center [139, 128] width 14 height 8
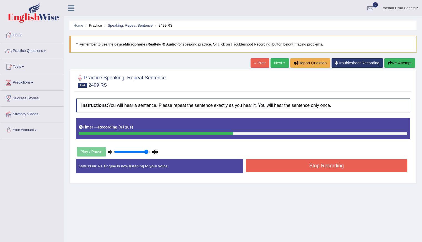
click at [292, 169] on button "Stop Recording" at bounding box center [327, 165] width 162 height 13
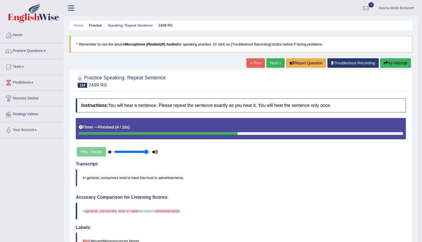
click at [270, 64] on link "Next »" at bounding box center [275, 62] width 18 height 9
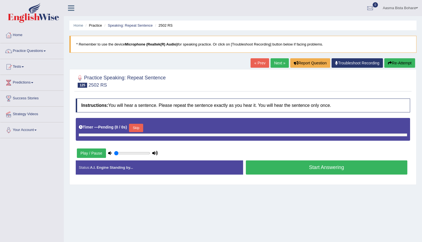
type input "0.95"
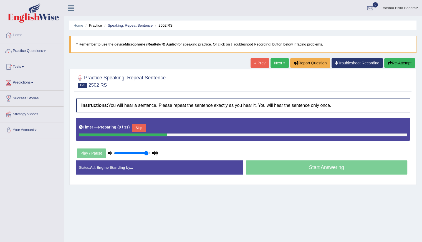
click at [138, 126] on button "Skip" at bounding box center [139, 128] width 14 height 8
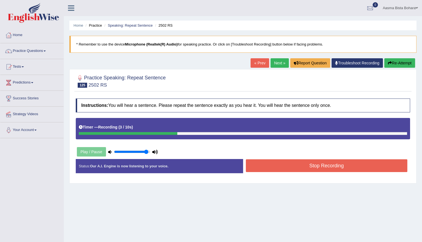
click at [288, 165] on button "Stop Recording" at bounding box center [327, 165] width 162 height 13
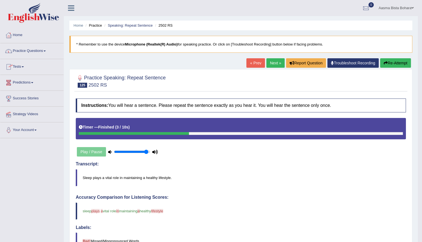
click at [40, 49] on link "Practice Questions" at bounding box center [31, 50] width 63 height 14
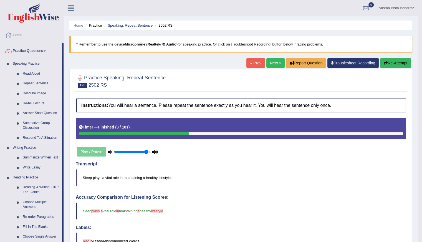
click at [39, 93] on link "Describe Image" at bounding box center [41, 93] width 42 height 10
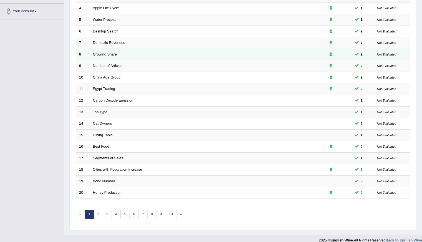
scroll to position [124, 0]
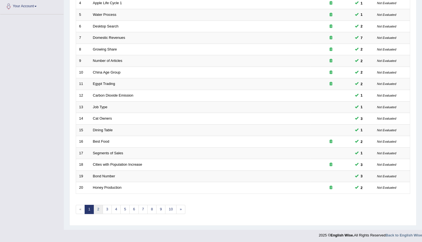
click at [100, 208] on link "2" at bounding box center [97, 209] width 9 height 9
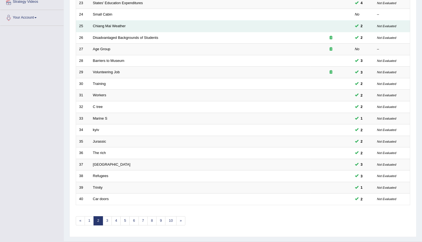
scroll to position [124, 0]
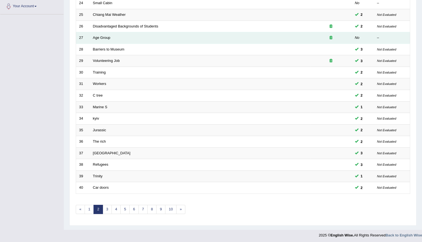
click at [117, 38] on td "Age Group" at bounding box center [200, 38] width 220 height 12
click at [93, 36] on link "Age Group" at bounding box center [101, 38] width 17 height 4
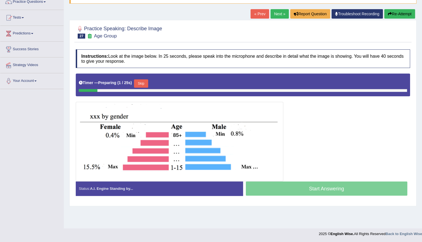
scroll to position [49, 0]
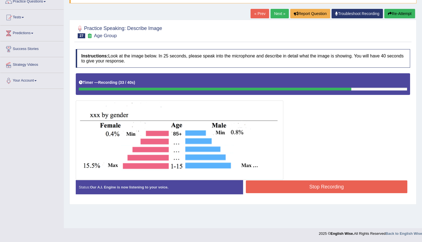
click at [391, 11] on button "Re-Attempt" at bounding box center [399, 13] width 31 height 9
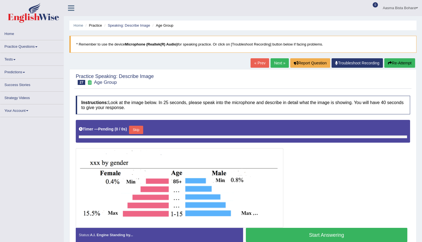
scroll to position [49, 0]
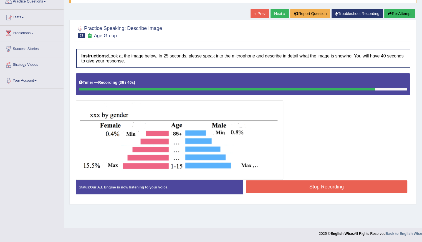
click at [298, 186] on button "Stop Recording" at bounding box center [327, 186] width 162 height 13
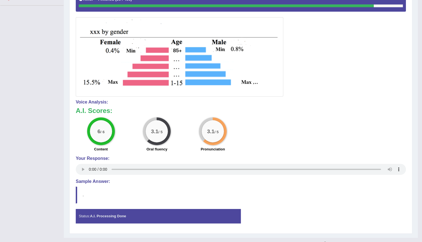
scroll to position [0, 0]
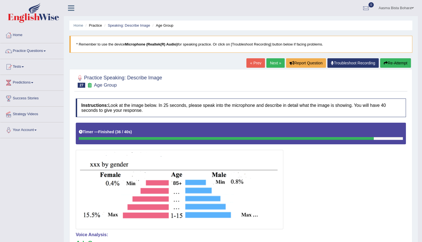
click at [273, 61] on link "Next »" at bounding box center [275, 62] width 18 height 9
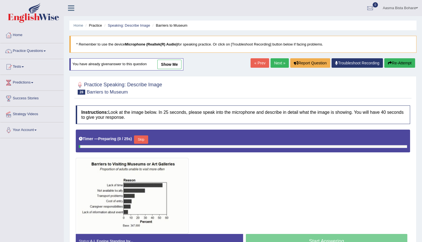
click at [30, 52] on link "Practice Questions" at bounding box center [31, 50] width 63 height 14
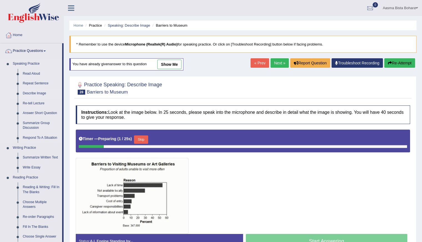
click at [37, 92] on link "Describe Image" at bounding box center [41, 93] width 42 height 10
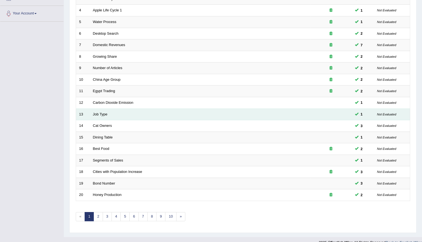
scroll to position [124, 0]
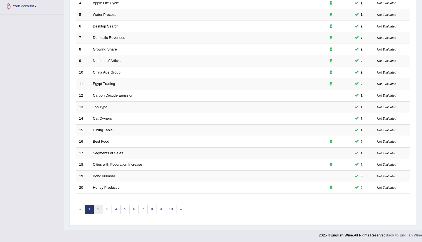
click at [97, 209] on link "2" at bounding box center [97, 209] width 9 height 9
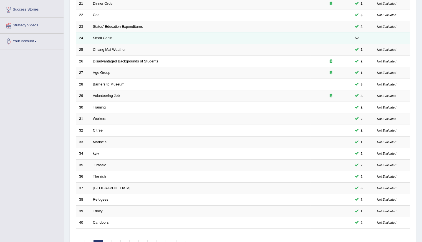
scroll to position [124, 0]
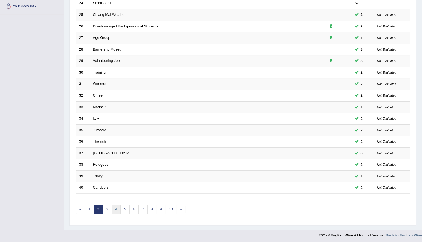
click at [114, 208] on link "4" at bounding box center [115, 209] width 9 height 9
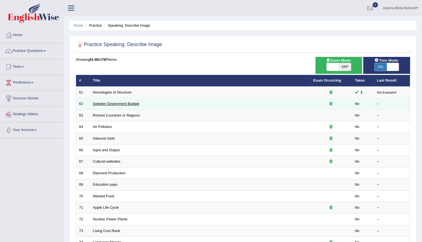
click at [121, 102] on link "Sweden Government Budget" at bounding box center [116, 104] width 46 height 4
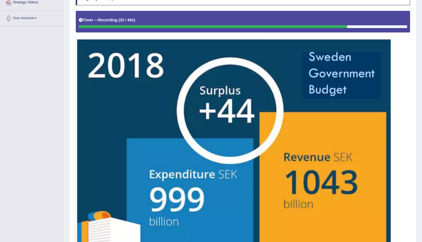
scroll to position [167, 0]
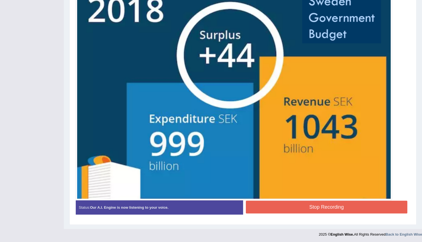
click at [297, 206] on button "Stop Recording" at bounding box center [327, 207] width 162 height 13
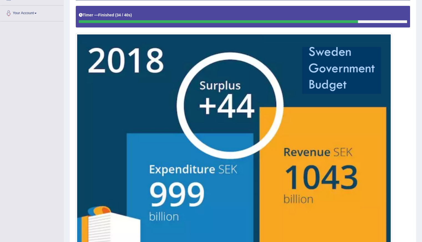
scroll to position [89, 0]
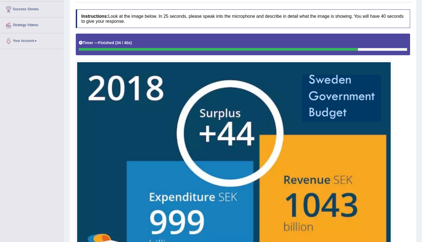
click at [234, 122] on img at bounding box center [233, 169] width 313 height 215
click at [104, 50] on div at bounding box center [218, 49] width 279 height 3
click at [102, 42] on b "Finished" at bounding box center [106, 42] width 16 height 4
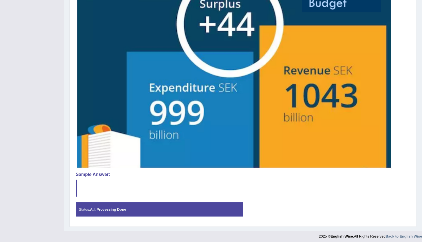
scroll to position [200, 0]
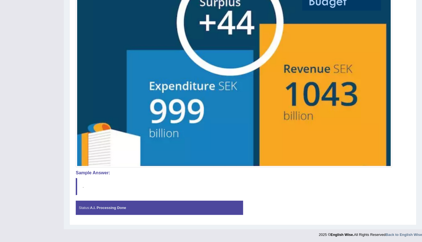
click at [164, 209] on div "Status: A.I. Processing Done" at bounding box center [159, 208] width 167 height 14
click at [121, 206] on strong "A.I. Processing Done" at bounding box center [108, 208] width 36 height 4
click at [105, 172] on h4 "Sample Answer:" at bounding box center [243, 172] width 334 height 5
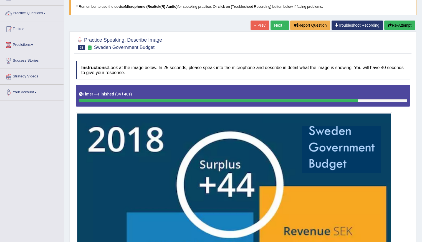
scroll to position [34, 0]
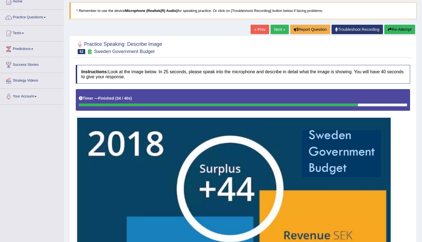
click at [395, 29] on button "Re-Attempt" at bounding box center [399, 29] width 31 height 9
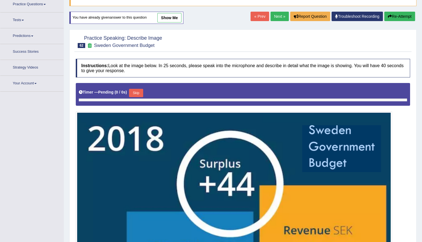
scroll to position [51, 0]
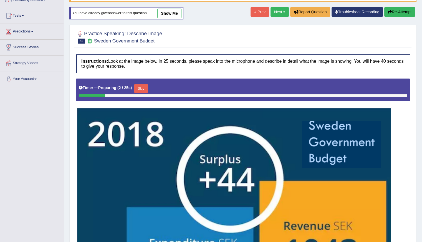
click at [143, 87] on button "Skip" at bounding box center [141, 88] width 14 height 8
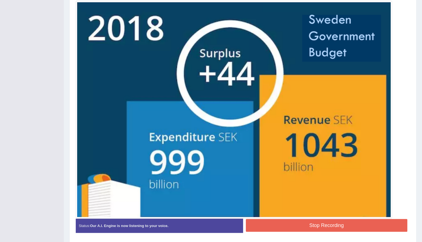
scroll to position [170, 0]
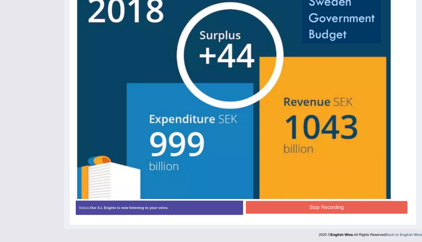
click at [300, 205] on button "Stop Recording" at bounding box center [327, 207] width 162 height 13
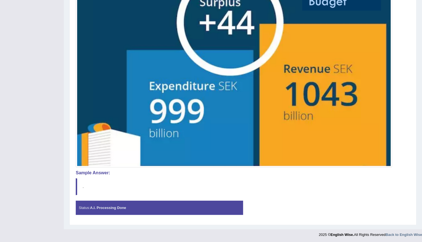
scroll to position [0, 0]
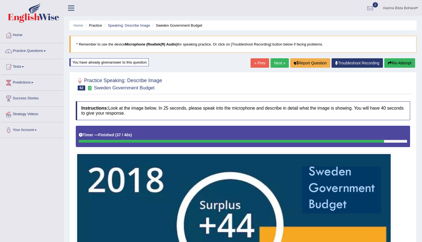
click at [145, 64] on div "You have already given answer to this question" at bounding box center [108, 62] width 79 height 8
click at [139, 64] on div "You have already given answer to this question" at bounding box center [108, 62] width 79 height 8
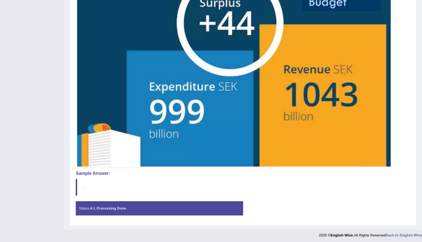
scroll to position [203, 0]
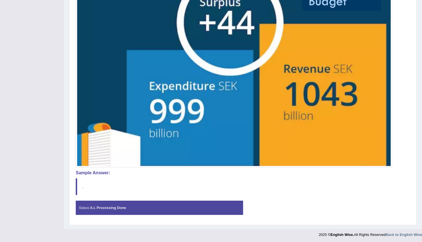
click at [106, 207] on strong "A.I. Processing Done" at bounding box center [108, 208] width 36 height 4
click at [100, 171] on h4 "Sample Answer:" at bounding box center [243, 172] width 334 height 5
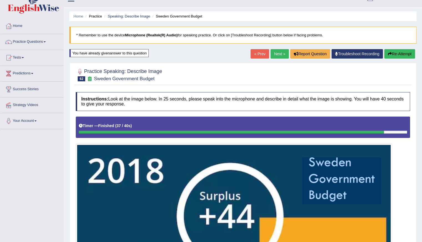
scroll to position [9, 0]
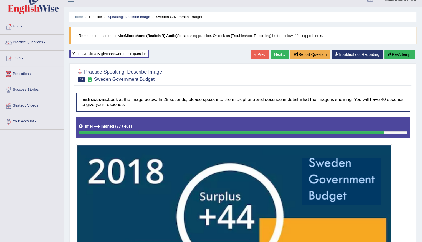
click at [274, 53] on link "Next »" at bounding box center [279, 54] width 18 height 9
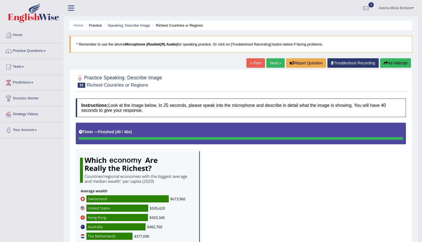
click at [270, 61] on link "Next »" at bounding box center [275, 62] width 18 height 9
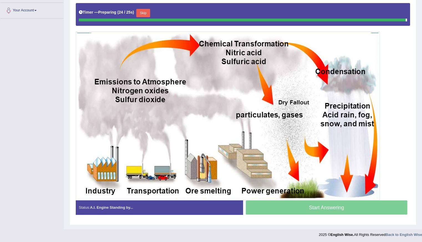
scroll to position [118, 0]
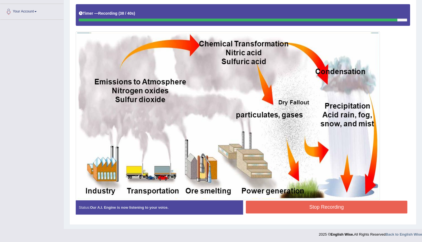
click at [275, 204] on button "Stop Recording" at bounding box center [327, 207] width 162 height 13
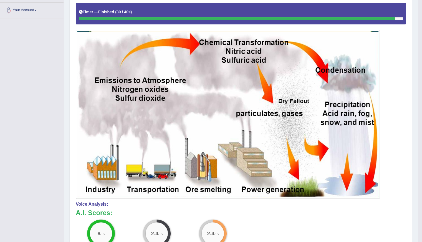
scroll to position [9, 0]
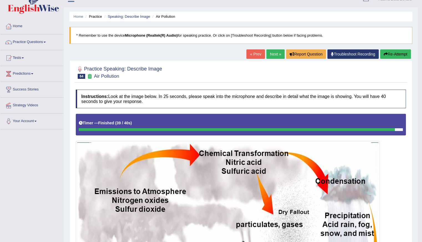
click at [390, 55] on button "Re-Attempt" at bounding box center [395, 53] width 31 height 9
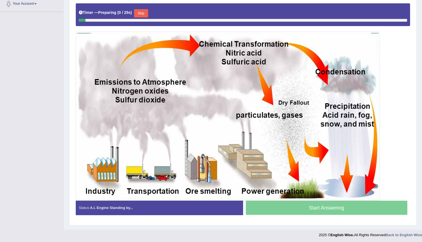
scroll to position [126, 0]
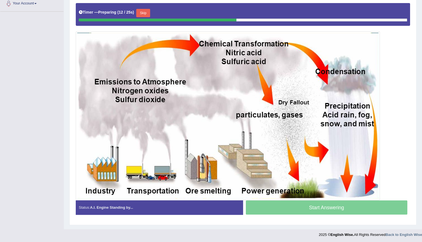
click at [144, 12] on button "Skip" at bounding box center [143, 13] width 14 height 8
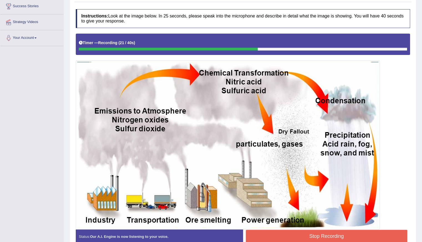
scroll to position [121, 0]
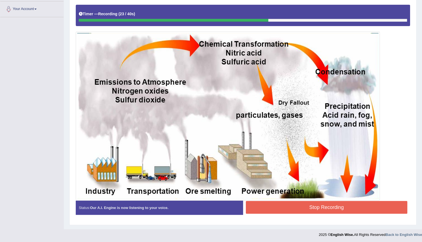
click at [291, 205] on button "Stop Recording" at bounding box center [327, 207] width 162 height 13
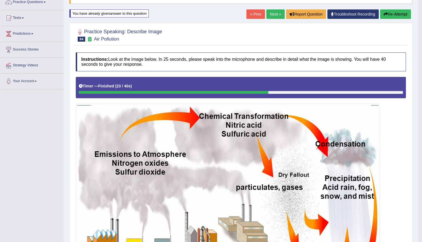
scroll to position [10, 0]
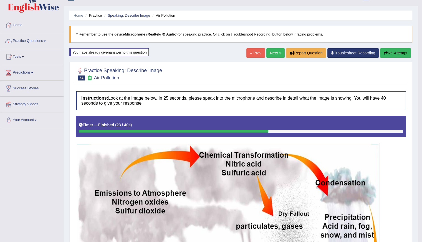
click at [387, 54] on button "Re-Attempt" at bounding box center [395, 52] width 31 height 9
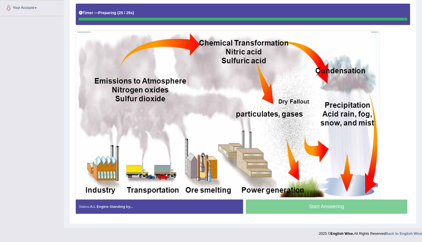
scroll to position [121, 0]
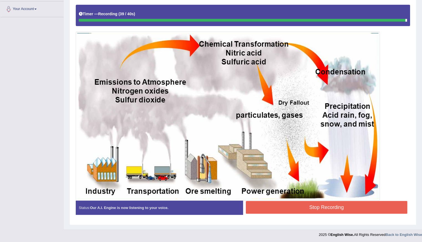
click at [298, 205] on button "Stop Recording" at bounding box center [327, 207] width 162 height 13
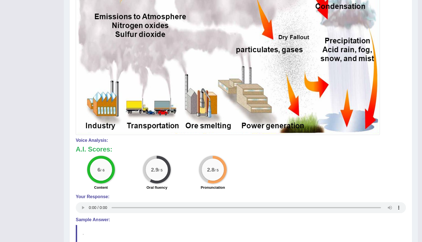
scroll to position [234, 0]
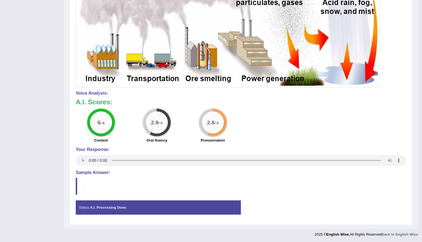
click at [37, 133] on div "Toggle navigation Home Practice Questions Speaking Practice Read Aloud Repeat S…" at bounding box center [209, 2] width 418 height 473
click at [13, 127] on div "Toggle navigation Home Practice Questions Speaking Practice Read Aloud Repeat S…" at bounding box center [209, 2] width 418 height 473
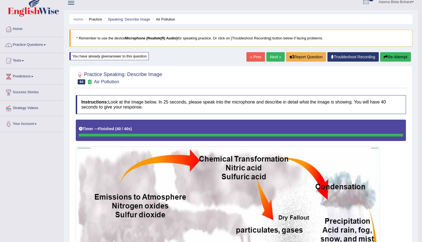
scroll to position [0, 0]
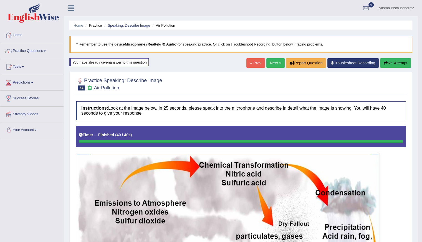
click at [276, 63] on link "Next »" at bounding box center [275, 62] width 18 height 9
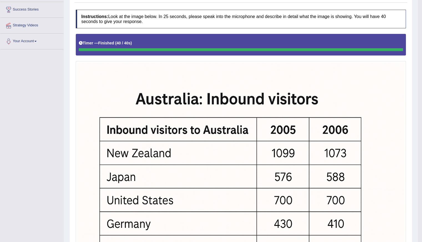
scroll to position [6, 0]
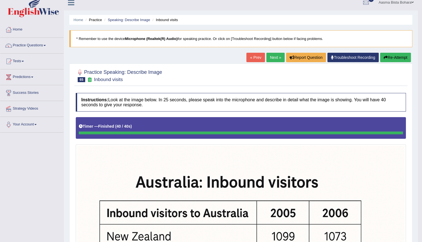
click at [391, 55] on button "Re-Attempt" at bounding box center [395, 57] width 31 height 9
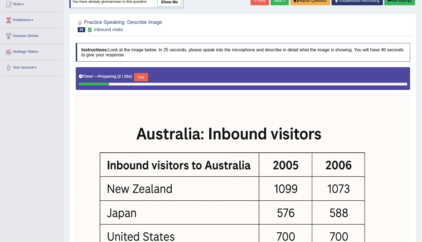
scroll to position [51, 0]
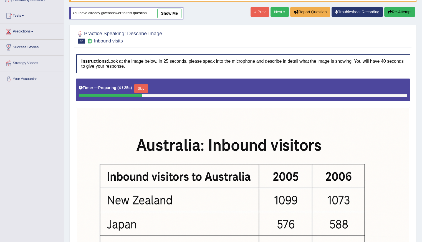
click at [143, 87] on button "Skip" at bounding box center [141, 88] width 14 height 8
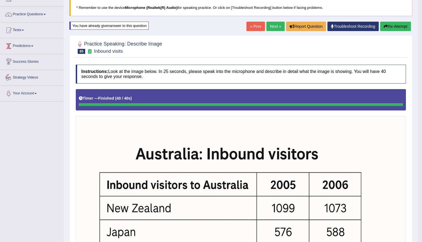
scroll to position [0, 0]
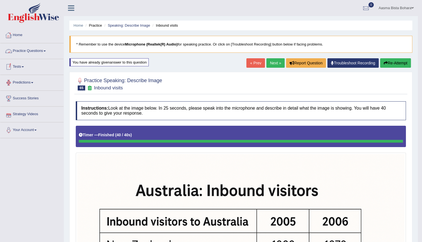
click at [18, 34] on link "Home" at bounding box center [31, 34] width 63 height 14
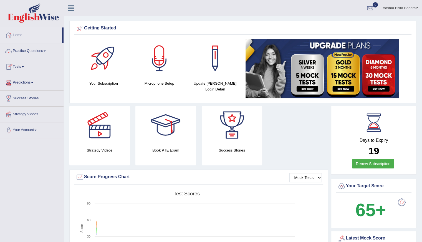
click at [29, 50] on link "Practice Questions" at bounding box center [31, 50] width 63 height 14
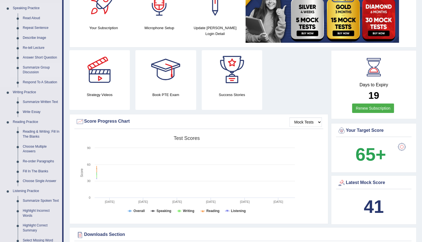
scroll to position [55, 0]
click at [26, 45] on link "Re-tell Lecture" at bounding box center [41, 48] width 42 height 10
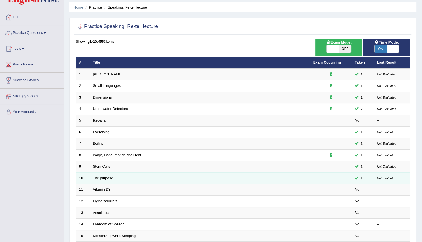
scroll to position [28, 0]
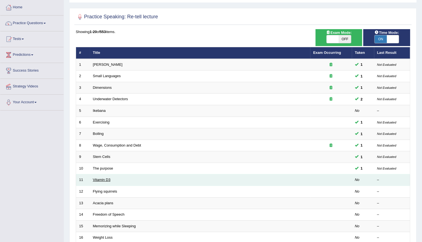
click at [93, 178] on link "Vitamin D3" at bounding box center [101, 180] width 17 height 4
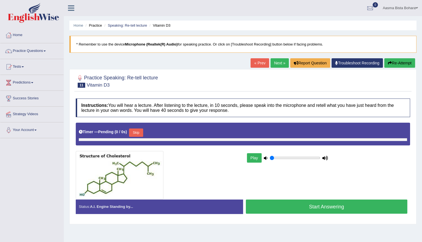
type input "0.95"
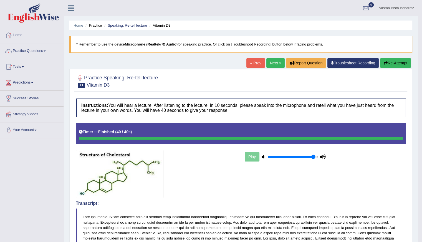
click at [395, 63] on button "Re-Attempt" at bounding box center [395, 62] width 31 height 9
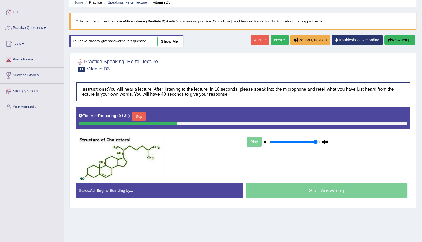
scroll to position [49, 0]
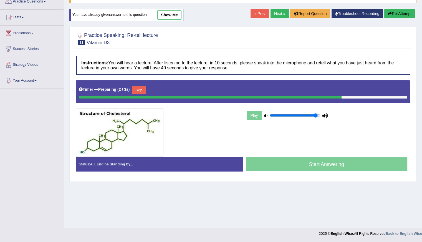
click at [141, 89] on button "Skip" at bounding box center [139, 90] width 14 height 8
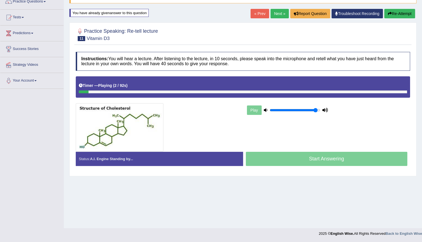
click at [211, 92] on div "Timer — Playing ( 2 / 92s ) Skip" at bounding box center [243, 86] width 334 height 21
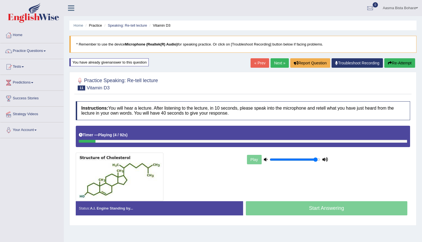
click at [276, 63] on link "Next »" at bounding box center [279, 62] width 18 height 9
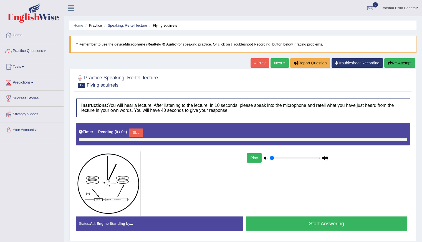
type input "0.95"
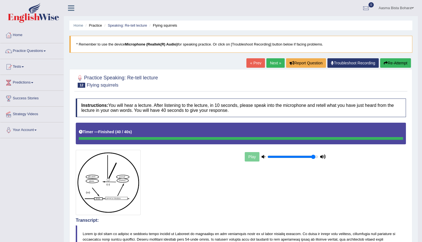
click at [270, 59] on link "Next »" at bounding box center [275, 62] width 18 height 9
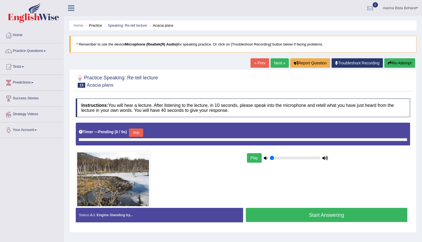
type input "0.95"
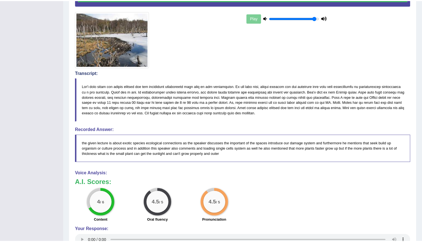
scroll to position [194, 0]
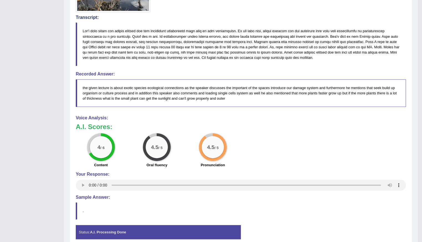
click at [39, 159] on div "Toggle navigation Home Practice Questions Speaking Practice Read Aloud Repeat S…" at bounding box center [209, 35] width 418 height 459
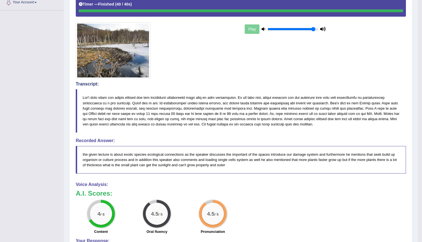
scroll to position [28, 0]
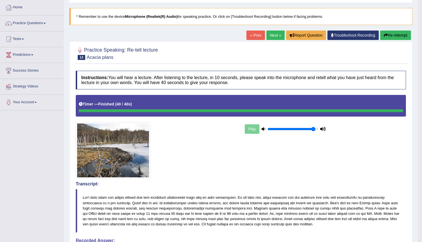
click at [274, 36] on link "Next »" at bounding box center [275, 35] width 18 height 9
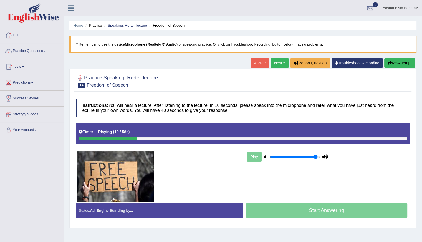
click at [397, 64] on button "Re-Attempt" at bounding box center [399, 62] width 31 height 9
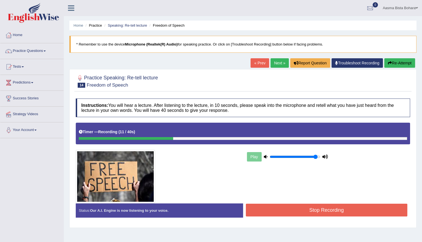
click at [393, 61] on button "Re-Attempt" at bounding box center [399, 62] width 31 height 9
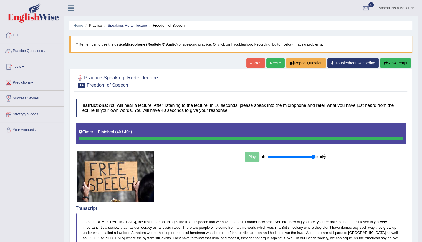
click at [270, 65] on link "Next »" at bounding box center [275, 62] width 18 height 9
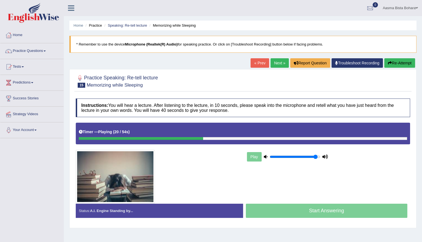
click at [397, 61] on button "Re-Attempt" at bounding box center [399, 62] width 31 height 9
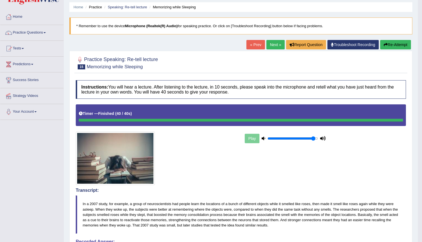
scroll to position [16, 0]
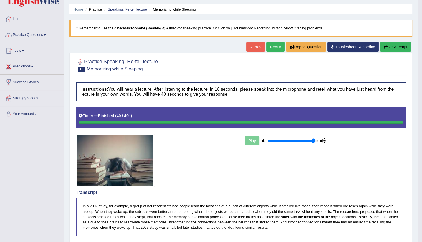
click at [31, 36] on link "Practice Questions" at bounding box center [31, 34] width 63 height 14
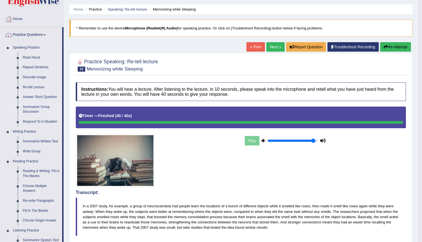
click at [29, 108] on link "Summarize Group Discussion" at bounding box center [41, 109] width 42 height 15
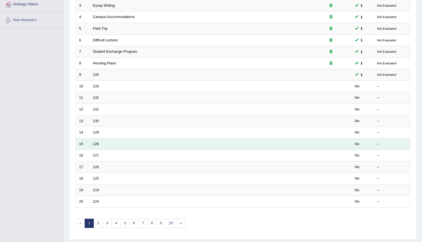
scroll to position [111, 0]
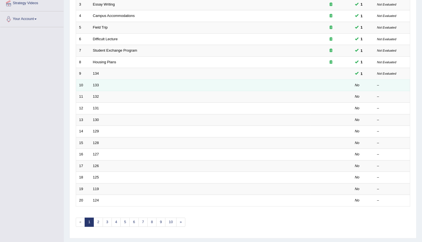
click at [98, 86] on td "133" at bounding box center [200, 85] width 220 height 12
click at [95, 85] on link "133" at bounding box center [96, 85] width 6 height 4
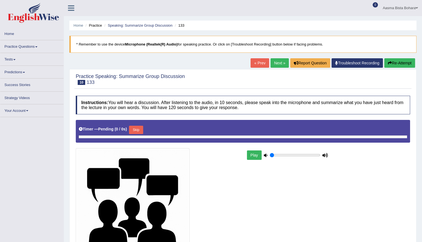
type input "0.95"
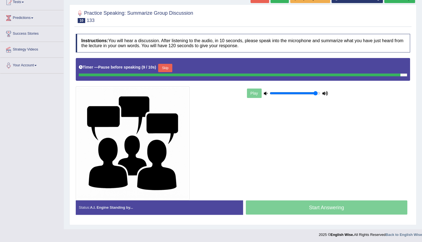
scroll to position [63, 0]
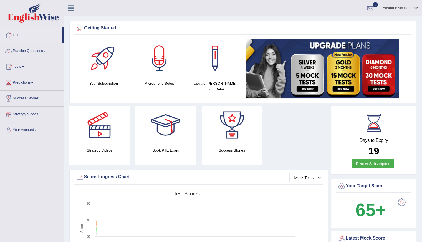
click at [69, 10] on icon at bounding box center [71, 7] width 6 height 7
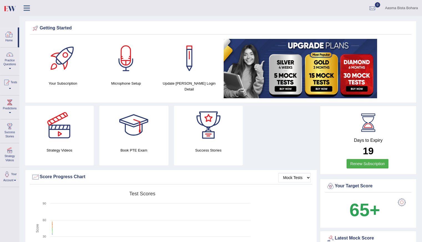
click at [11, 34] on div at bounding box center [9, 34] width 8 height 8
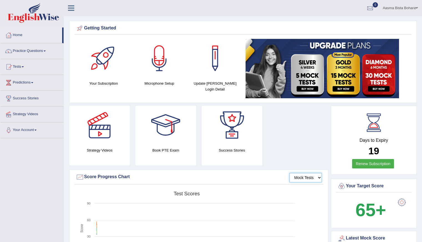
click at [318, 178] on select "Mock Tests" at bounding box center [305, 177] width 32 height 9
click at [290, 173] on select "Mock Tests" at bounding box center [305, 177] width 32 height 9
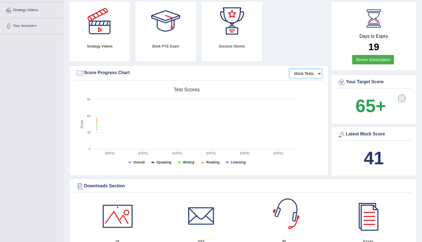
scroll to position [103, 0]
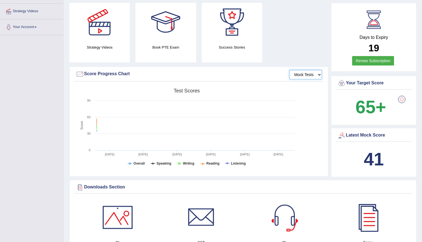
click at [294, 72] on select "Mock Tests" at bounding box center [305, 74] width 32 height 9
click at [290, 70] on select "Mock Tests" at bounding box center [305, 74] width 32 height 9
click at [295, 78] on select "Mock Tests" at bounding box center [305, 74] width 32 height 9
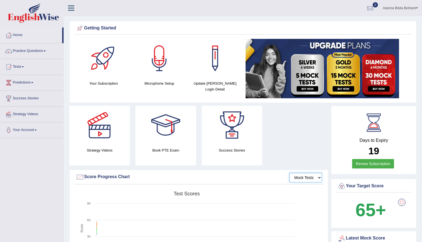
scroll to position [0, 0]
click at [19, 34] on link "Home" at bounding box center [31, 34] width 62 height 14
drag, startPoint x: 0, startPoint y: 0, endPoint x: 29, endPoint y: 49, distance: 57.2
click at [29, 49] on link "Practice Questions" at bounding box center [31, 50] width 63 height 14
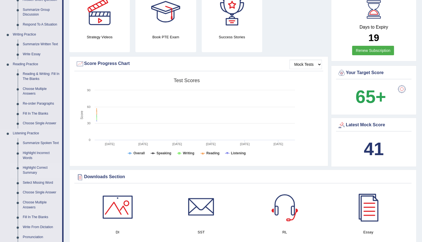
scroll to position [83, 0]
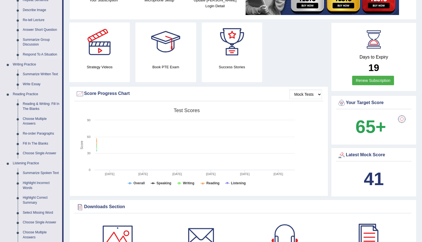
click at [40, 56] on link "Respond To A Situation" at bounding box center [41, 55] width 42 height 10
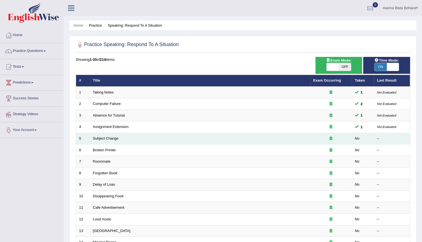
click at [116, 140] on td "Subject Change" at bounding box center [200, 139] width 220 height 12
click at [112, 138] on link "Subject Change" at bounding box center [106, 138] width 26 height 4
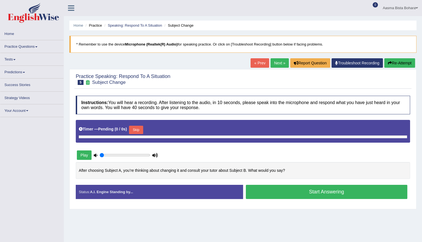
type input "0.95"
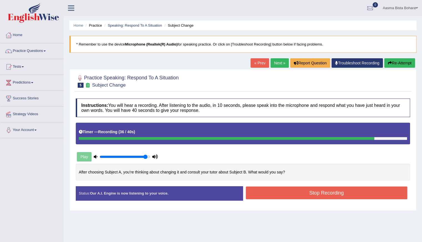
click at [285, 193] on button "Stop Recording" at bounding box center [327, 192] width 162 height 13
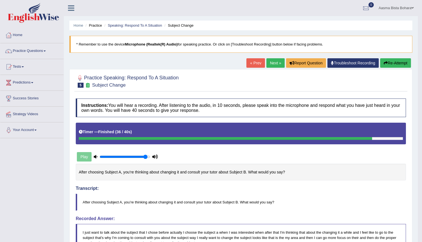
click at [272, 63] on link "Next »" at bounding box center [275, 62] width 18 height 9
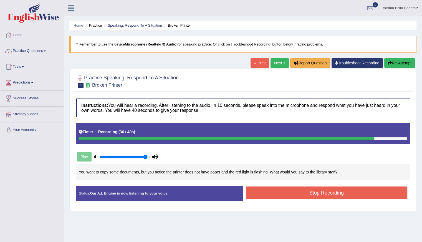
click at [300, 191] on button "Stop Recording" at bounding box center [327, 192] width 162 height 13
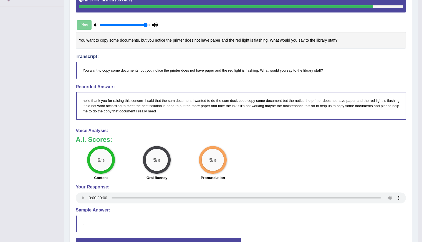
scroll to position [30, 0]
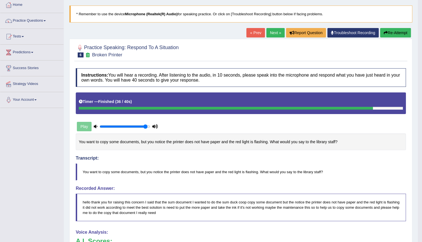
click at [270, 32] on link "Next »" at bounding box center [275, 32] width 18 height 9
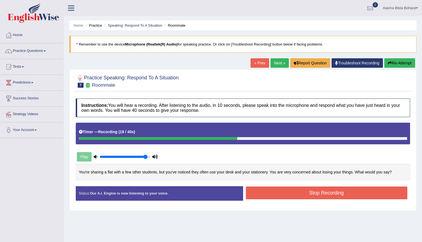
click at [403, 63] on button "Re-Attempt" at bounding box center [399, 62] width 31 height 9
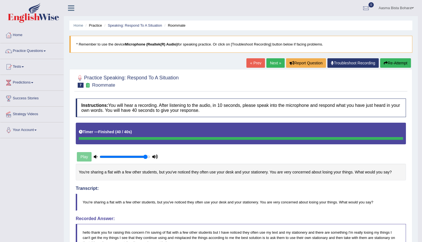
click at [25, 38] on link "Home" at bounding box center [31, 34] width 63 height 14
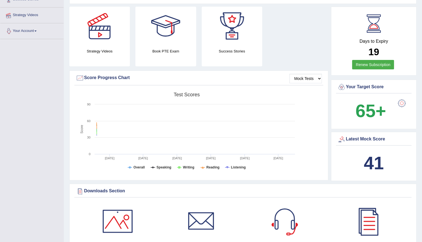
scroll to position [111, 0]
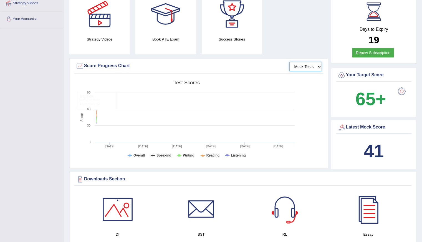
click at [308, 70] on select "Mock Tests" at bounding box center [305, 66] width 32 height 9
click at [290, 62] on select "Mock Tests" at bounding box center [305, 66] width 32 height 9
click at [304, 73] on div "Mock Tests Score Progress Chart" at bounding box center [198, 68] width 249 height 12
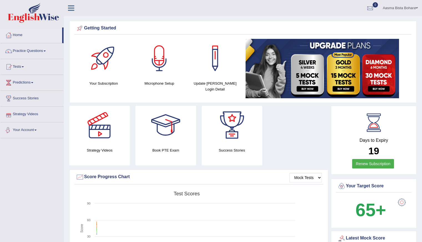
click at [48, 132] on link "Your Account" at bounding box center [31, 129] width 63 height 14
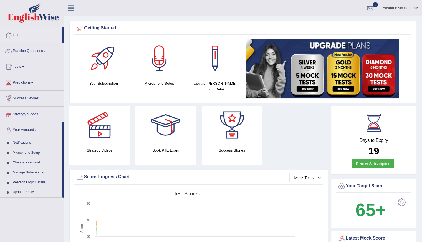
click at [40, 96] on link "Success Stories" at bounding box center [31, 98] width 63 height 14
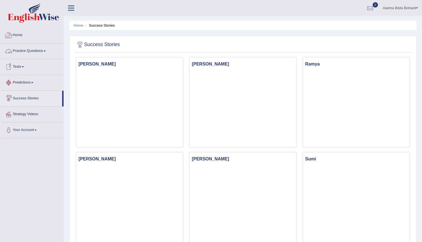
click at [34, 38] on link "Home" at bounding box center [31, 34] width 63 height 14
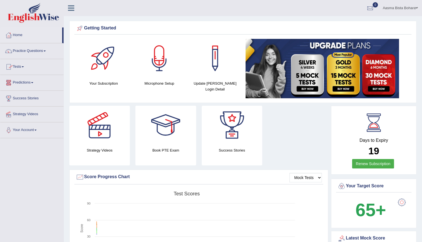
click at [27, 69] on link "Tests" at bounding box center [31, 66] width 63 height 14
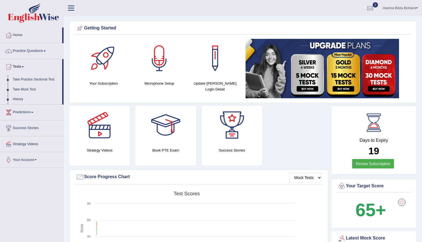
click at [29, 78] on link "Take Practice Sectional Test" at bounding box center [36, 80] width 52 height 10
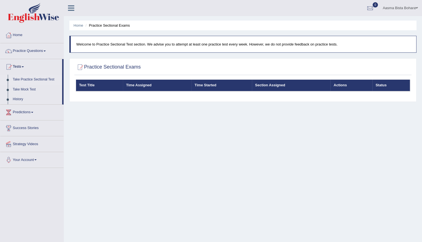
click at [92, 85] on th "Test Title" at bounding box center [99, 86] width 47 height 12
click at [148, 87] on th "Time Assigned" at bounding box center [157, 86] width 69 height 12
click at [206, 86] on th "Time Started" at bounding box center [221, 86] width 60 height 12
drag, startPoint x: 264, startPoint y: 85, endPoint x: 281, endPoint y: 85, distance: 16.4
click at [270, 85] on th "Section Assigned" at bounding box center [291, 86] width 78 height 12
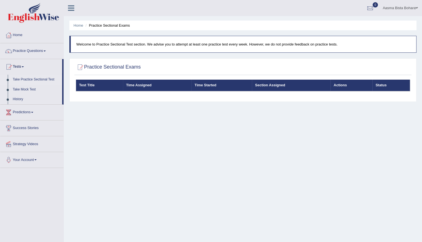
click at [358, 81] on th "Actions" at bounding box center [351, 86] width 42 height 12
click at [86, 65] on h2 "Practice Sectional Exams" at bounding box center [108, 67] width 65 height 8
click at [134, 66] on h2 "Practice Sectional Exams" at bounding box center [108, 67] width 65 height 8
click at [90, 85] on th "Test Title" at bounding box center [99, 86] width 47 height 12
click at [146, 84] on th "Time Assigned" at bounding box center [157, 86] width 69 height 12
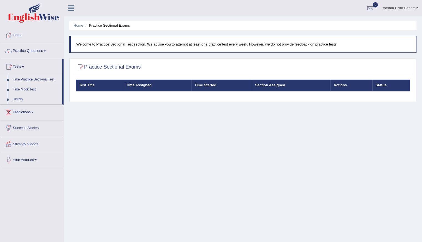
drag, startPoint x: 203, startPoint y: 81, endPoint x: 278, endPoint y: 91, distance: 75.8
click at [203, 81] on th "Time Started" at bounding box center [221, 86] width 60 height 12
click at [286, 85] on th "Section Assigned" at bounding box center [291, 86] width 78 height 12
click at [337, 84] on th "Actions" at bounding box center [351, 86] width 42 height 12
click at [395, 84] on th "Status" at bounding box center [390, 86] width 37 height 12
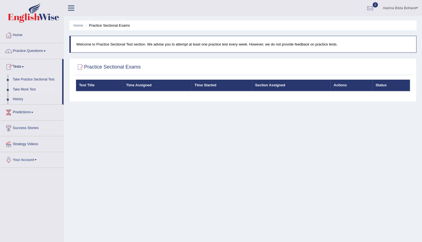
click at [27, 90] on link "Take Mock Test" at bounding box center [36, 90] width 52 height 10
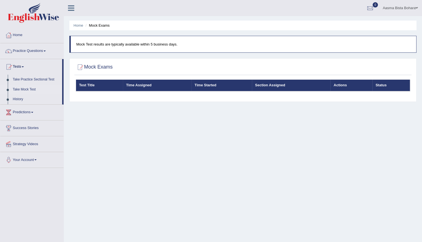
click at [27, 90] on link "Take Mock Test" at bounding box center [36, 90] width 52 height 10
drag, startPoint x: 0, startPoint y: 0, endPoint x: 27, endPoint y: 90, distance: 93.5
click at [27, 90] on link "Take Mock Test" at bounding box center [36, 90] width 52 height 10
click at [119, 44] on p "Mock Test results are typically available within 5 business days." at bounding box center [243, 44] width 334 height 5
click at [22, 68] on link "Tests" at bounding box center [31, 66] width 62 height 14
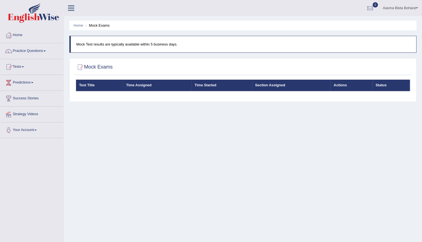
click at [22, 68] on link "Tests" at bounding box center [31, 66] width 63 height 14
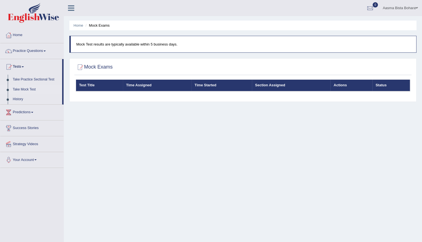
click at [30, 88] on link "Take Mock Test" at bounding box center [36, 90] width 52 height 10
click at [31, 79] on link "Take Practice Sectional Test" at bounding box center [36, 80] width 52 height 10
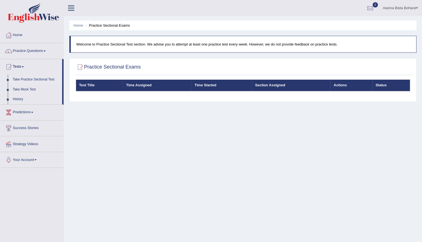
click at [31, 89] on link "Take Mock Test" at bounding box center [36, 90] width 52 height 10
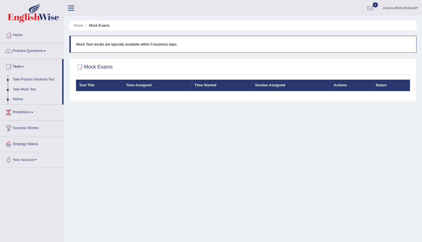
click at [87, 83] on th "Test Title" at bounding box center [99, 86] width 47 height 12
click at [25, 52] on link "Practice Questions" at bounding box center [31, 50] width 63 height 14
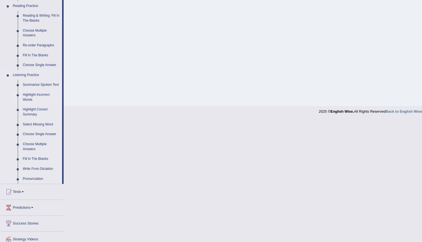
scroll to position [26, 0]
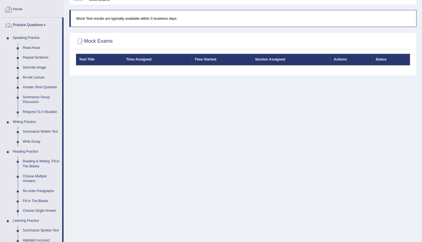
click at [22, 11] on link "Home" at bounding box center [31, 9] width 63 height 14
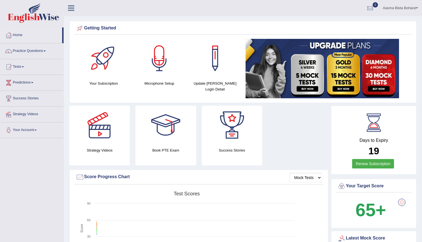
click at [74, 8] on icon at bounding box center [71, 7] width 6 height 7
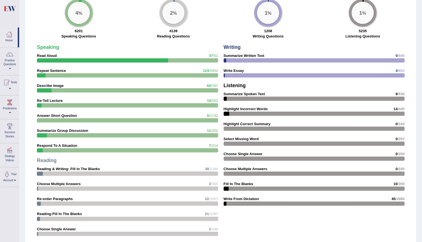
scroll to position [547, 0]
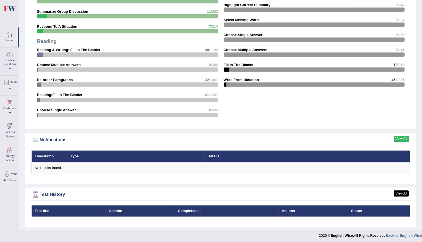
click at [403, 136] on link "View All" at bounding box center [401, 139] width 15 height 6
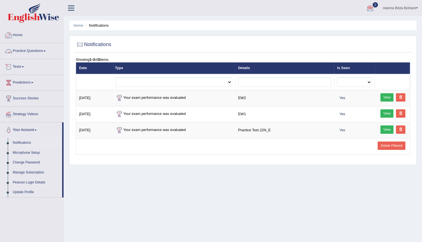
click at [30, 34] on link "Home" at bounding box center [31, 34] width 63 height 14
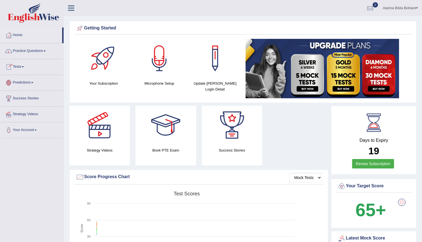
click at [34, 69] on link "Tests" at bounding box center [31, 66] width 63 height 14
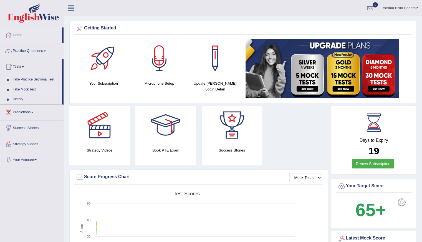
click at [27, 91] on link "Take Mock Test" at bounding box center [36, 90] width 52 height 10
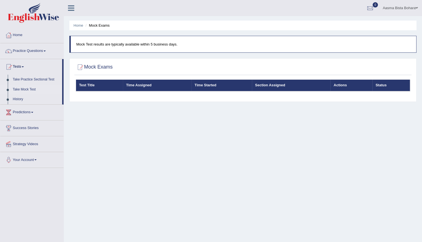
click at [29, 90] on link "Take Mock Test" at bounding box center [36, 90] width 52 height 10
click at [16, 67] on link "Tests" at bounding box center [31, 66] width 62 height 14
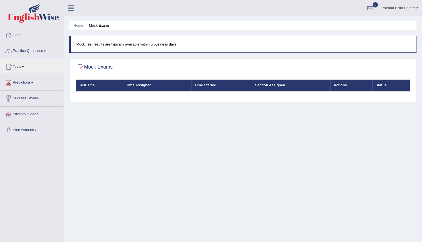
click at [23, 48] on link "Practice Questions" at bounding box center [31, 50] width 63 height 14
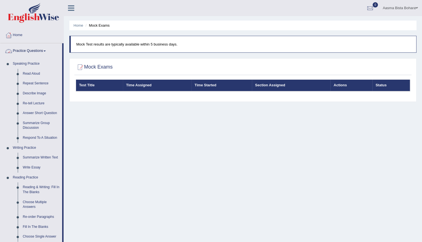
click at [27, 37] on link "Home" at bounding box center [31, 34] width 63 height 14
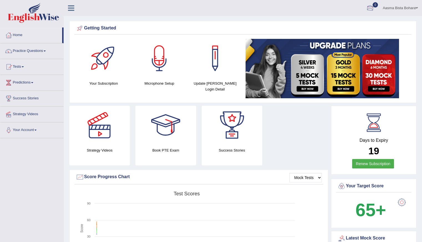
click at [369, 9] on div at bounding box center [370, 8] width 8 height 8
click at [353, 23] on div "See All Alerts" at bounding box center [337, 24] width 74 height 6
click at [413, 7] on link "Aasma Bista Bohara" at bounding box center [400, 7] width 44 height 14
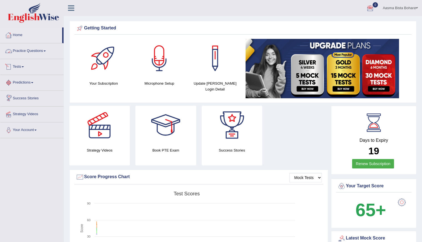
click at [35, 50] on link "Practice Questions" at bounding box center [31, 50] width 63 height 14
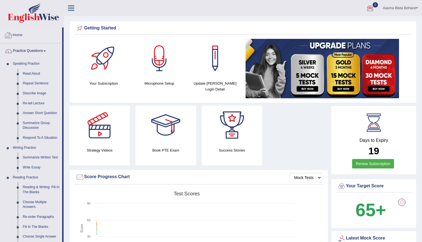
click at [15, 32] on link "Home" at bounding box center [31, 34] width 62 height 14
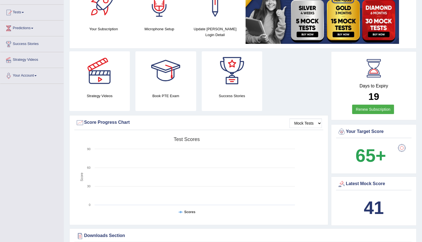
scroll to position [55, 0]
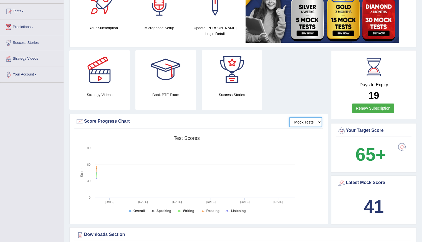
click at [305, 122] on select "Mock Tests" at bounding box center [305, 121] width 32 height 9
drag, startPoint x: 5, startPoint y: 92, endPoint x: 5, endPoint y: 87, distance: 4.2
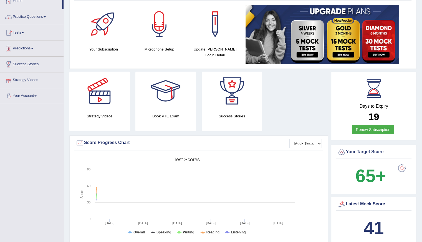
scroll to position [0, 0]
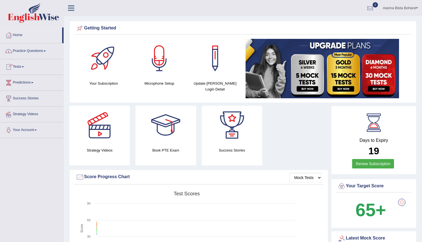
click at [22, 51] on link "Practice Questions" at bounding box center [31, 50] width 63 height 14
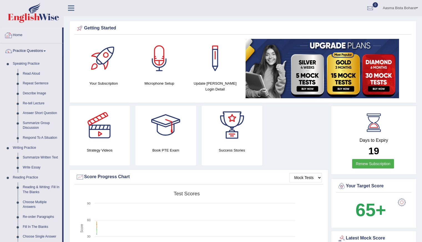
click at [16, 38] on link "Home" at bounding box center [31, 34] width 62 height 14
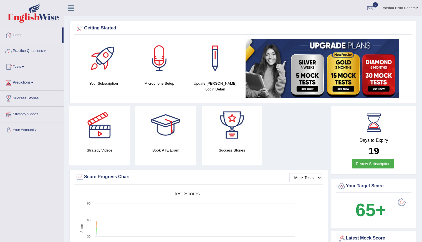
click at [16, 84] on link "Predictions" at bounding box center [31, 82] width 63 height 14
click at [23, 69] on link "Tests" at bounding box center [31, 66] width 63 height 14
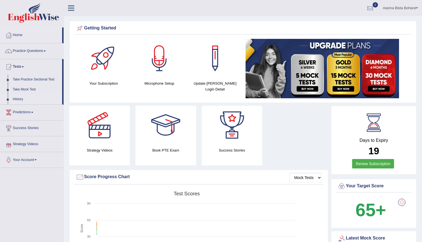
click at [21, 98] on link "History" at bounding box center [36, 99] width 52 height 10
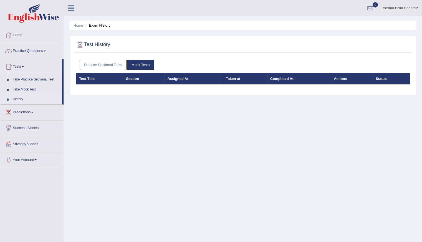
click at [90, 64] on link "Practice Sectional Tests" at bounding box center [103, 65] width 47 height 10
click at [136, 64] on link "Mock Tests" at bounding box center [140, 65] width 27 height 10
click at [86, 77] on th "Test Title" at bounding box center [99, 79] width 47 height 12
click at [20, 69] on link "Tests" at bounding box center [31, 66] width 62 height 14
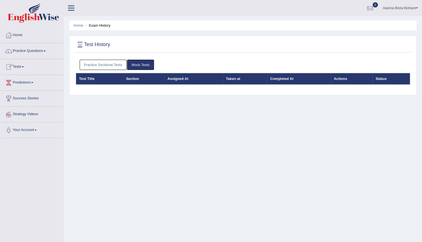
click at [22, 67] on link "Tests" at bounding box center [31, 66] width 63 height 14
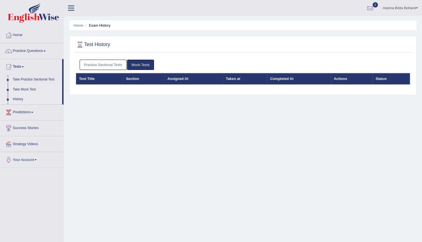
click at [32, 88] on link "Take Mock Test" at bounding box center [36, 90] width 52 height 10
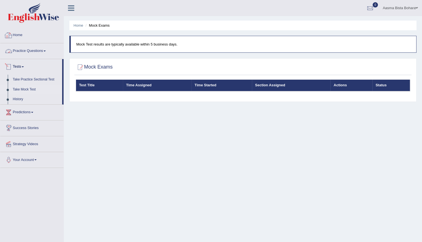
click at [19, 35] on link "Home" at bounding box center [31, 34] width 63 height 14
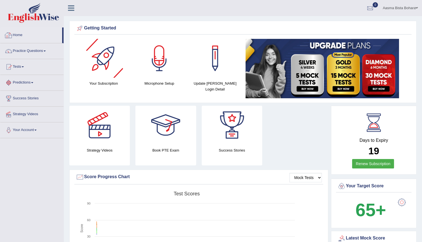
click at [37, 36] on link "Home" at bounding box center [31, 34] width 62 height 14
click at [28, 50] on link "Practice Questions" at bounding box center [31, 50] width 63 height 14
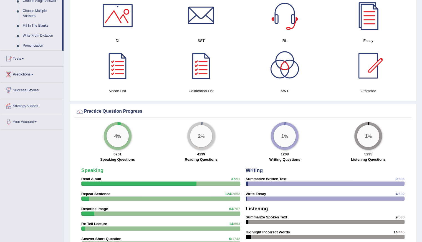
scroll to position [305, 0]
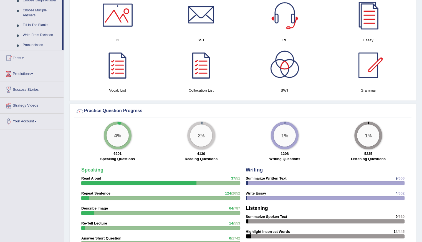
click at [31, 59] on link "Tests" at bounding box center [31, 57] width 63 height 14
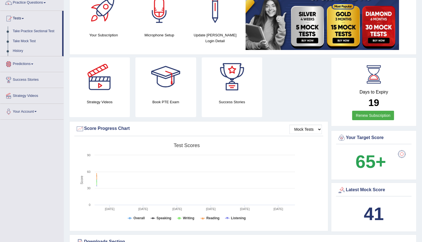
scroll to position [14, 0]
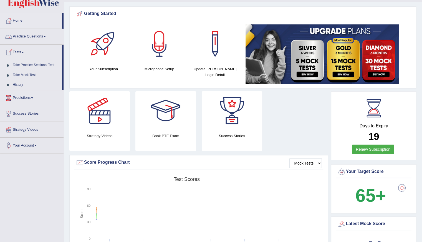
click at [30, 64] on link "Take Practice Sectional Test" at bounding box center [36, 65] width 52 height 10
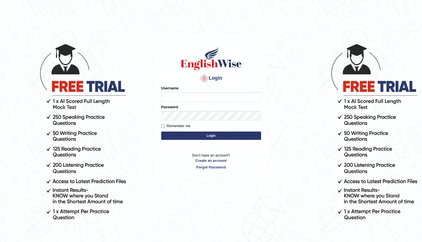
click at [169, 95] on input "Username" at bounding box center [211, 96] width 100 height 9
type input "Shani221"
drag, startPoint x: 164, startPoint y: 154, endPoint x: 165, endPoint y: 144, distance: 9.4
click at [164, 154] on p "Don't have an account? Create an account Forgot Password" at bounding box center [211, 161] width 100 height 17
click at [166, 133] on button "Login" at bounding box center [211, 135] width 100 height 8
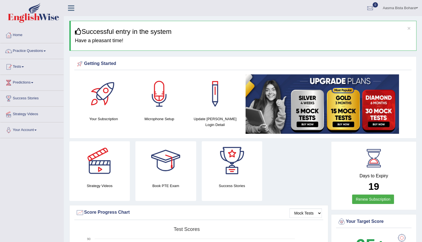
click at [37, 72] on link "Tests" at bounding box center [31, 66] width 63 height 14
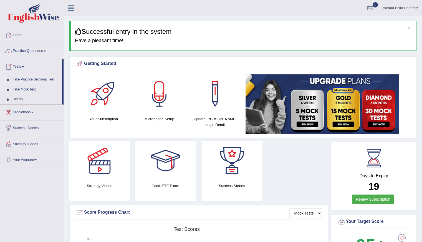
click at [39, 80] on link "Take Practice Sectional Test" at bounding box center [36, 80] width 52 height 10
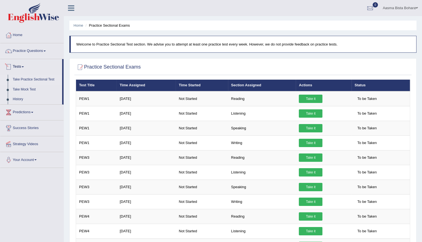
click at [18, 66] on link "Tests" at bounding box center [31, 66] width 62 height 14
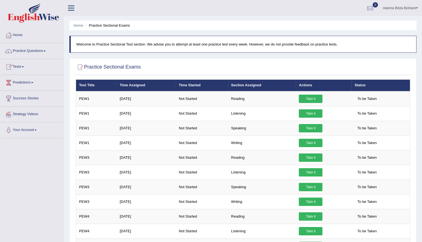
click at [18, 66] on link "Tests" at bounding box center [31, 66] width 63 height 14
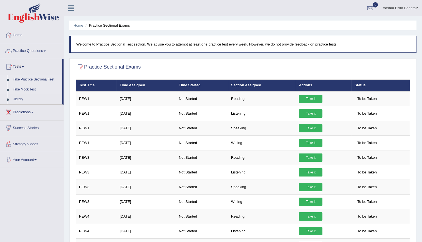
click at [24, 90] on link "Take Mock Test" at bounding box center [36, 90] width 52 height 10
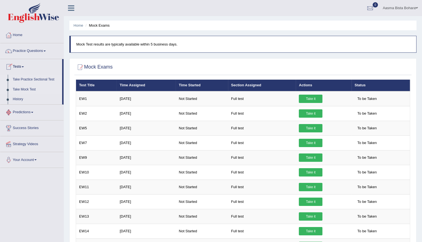
click at [26, 80] on link "Take Practice Sectional Test" at bounding box center [36, 80] width 52 height 10
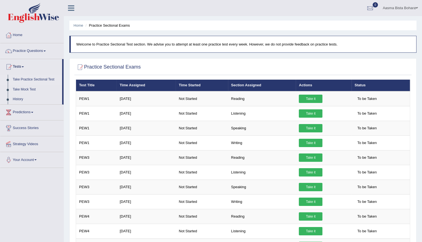
click at [27, 81] on link "Take Practice Sectional Test" at bounding box center [36, 80] width 52 height 10
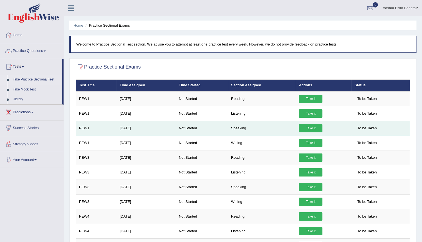
click at [316, 125] on link "Take it" at bounding box center [311, 128] width 24 height 8
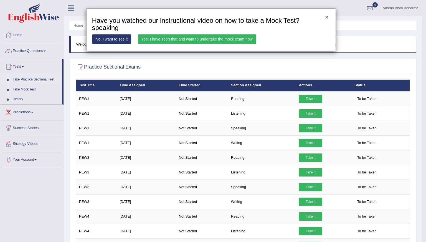
click at [328, 17] on button "×" at bounding box center [326, 17] width 3 height 6
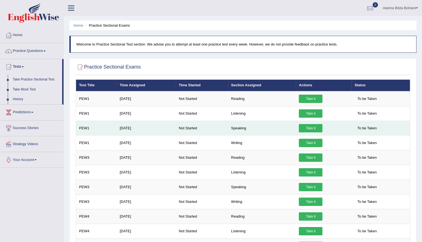
click at [85, 128] on td "PEW1" at bounding box center [96, 128] width 41 height 15
click at [313, 126] on link "Take it" at bounding box center [311, 128] width 24 height 8
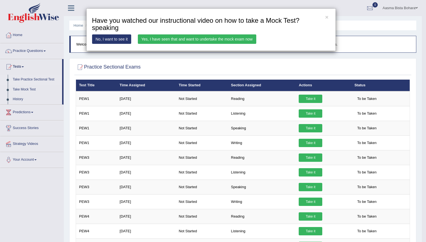
click at [115, 39] on link "No, I want to see it" at bounding box center [111, 38] width 39 height 9
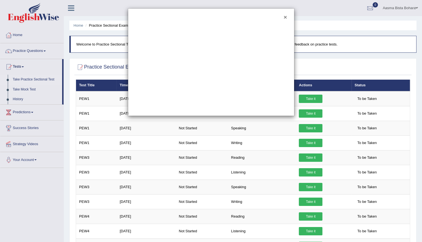
click at [284, 17] on button "×" at bounding box center [284, 17] width 3 height 6
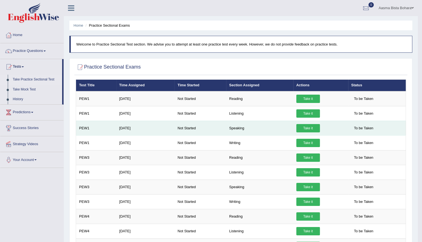
click at [306, 127] on link "Take it" at bounding box center [308, 128] width 24 height 8
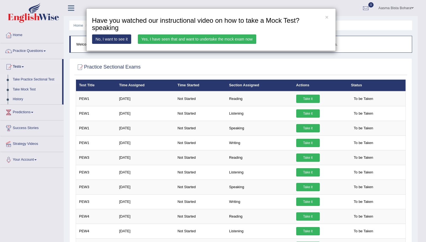
click at [173, 38] on link "Yes, I have seen that and want to undertake the mock exam now" at bounding box center [197, 38] width 118 height 9
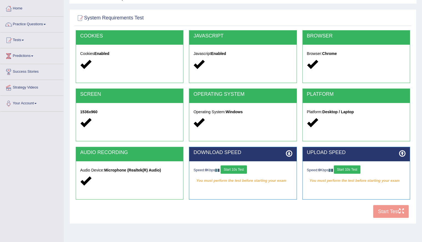
scroll to position [49, 0]
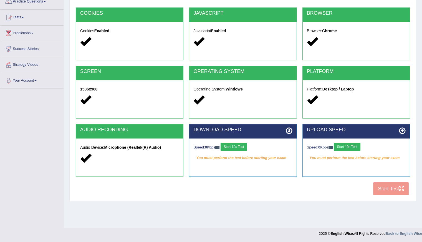
click at [394, 189] on div "COOKIES Cookies Enabled JAVASCRIPT Javascript Enabled BROWSER Browser: Chrome S…" at bounding box center [242, 102] width 337 height 191
click at [377, 186] on div "COOKIES Cookies Enabled JAVASCRIPT Javascript Enabled BROWSER Browser: Chrome S…" at bounding box center [242, 102] width 337 height 191
click at [290, 127] on icon at bounding box center [289, 130] width 7 height 7
click at [288, 130] on icon at bounding box center [289, 130] width 7 height 7
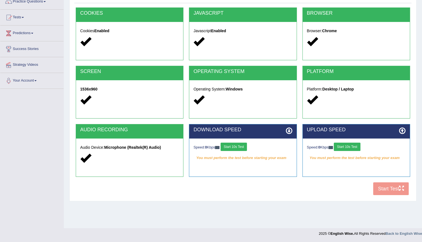
click at [237, 147] on button "Start 10s Test" at bounding box center [234, 147] width 26 height 8
click at [346, 147] on button "Start 10s Test" at bounding box center [347, 147] width 26 height 8
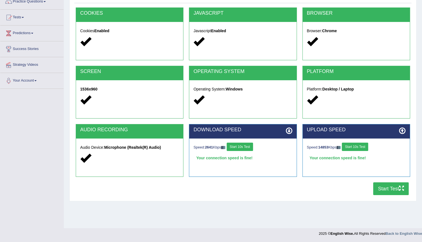
click at [379, 188] on button "Start Test" at bounding box center [391, 188] width 36 height 13
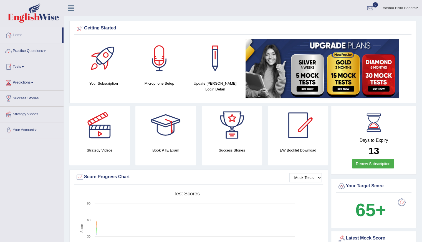
click at [38, 52] on link "Practice Questions" at bounding box center [31, 50] width 63 height 14
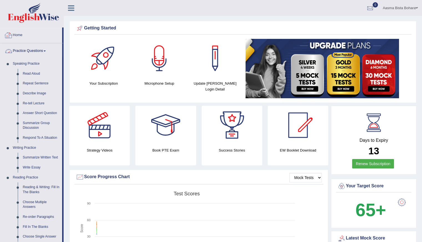
click at [21, 32] on link "Home" at bounding box center [31, 34] width 62 height 14
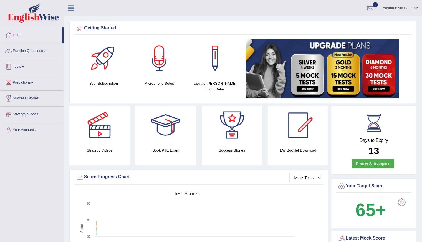
click at [20, 68] on link "Tests" at bounding box center [31, 66] width 63 height 14
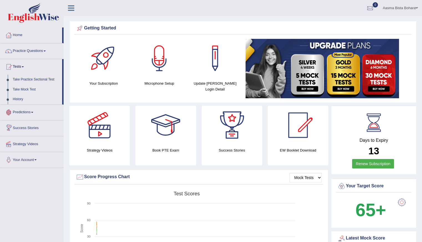
click at [25, 87] on link "Take Mock Test" at bounding box center [36, 90] width 52 height 10
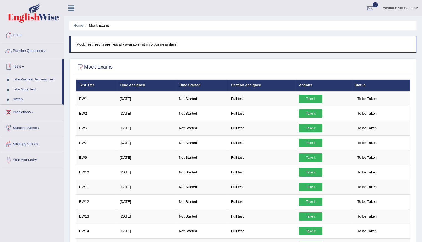
click at [37, 80] on link "Take Practice Sectional Test" at bounding box center [36, 80] width 52 height 10
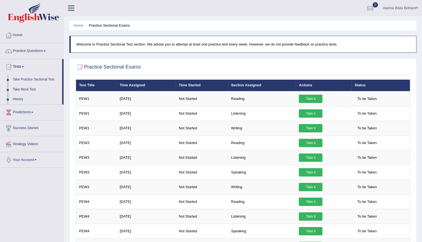
click at [40, 79] on link "Take Practice Sectional Test" at bounding box center [36, 80] width 52 height 10
click at [45, 161] on link "Your Account" at bounding box center [31, 159] width 63 height 14
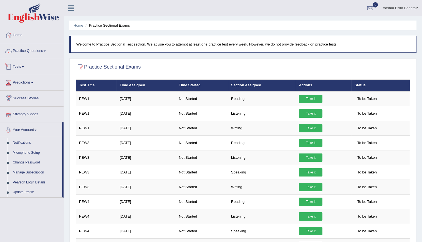
click at [30, 69] on link "Tests" at bounding box center [31, 66] width 63 height 14
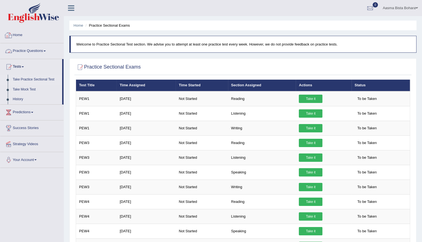
click at [24, 32] on link "Home" at bounding box center [31, 34] width 63 height 14
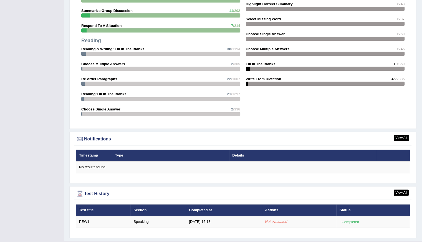
scroll to position [558, 0]
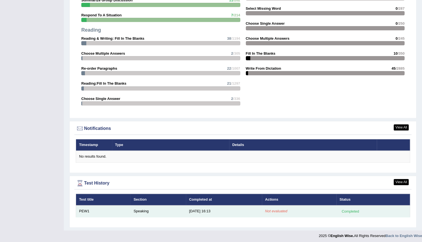
click at [346, 210] on div "Completed" at bounding box center [350, 211] width 22 height 6
click at [148, 210] on td "Speaking" at bounding box center [157, 211] width 55 height 12
click at [280, 212] on td "Not evaluated" at bounding box center [299, 211] width 74 height 12
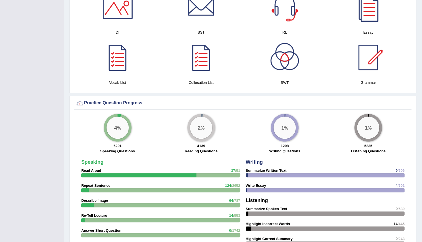
scroll to position [308, 0]
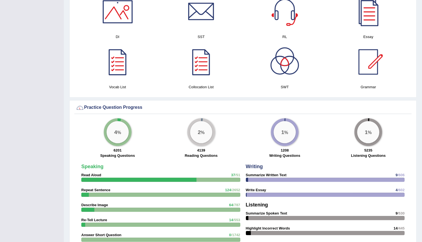
click at [25, 59] on div "Toggle navigation Home Practice Questions Speaking Practice Read Aloud Repeat S…" at bounding box center [211, 91] width 422 height 799
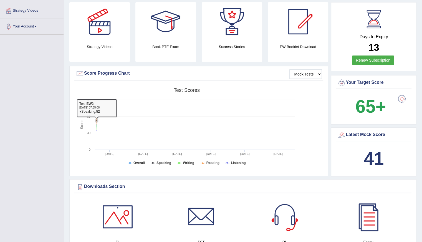
scroll to position [3, 0]
